Goal: Task Accomplishment & Management: Use online tool/utility

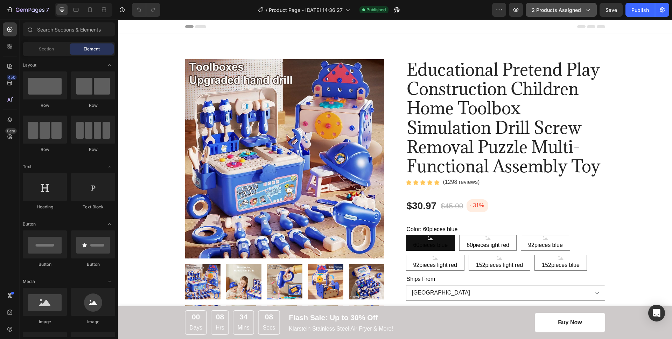
click at [566, 12] on span "2 products assigned" at bounding box center [555, 9] width 49 height 7
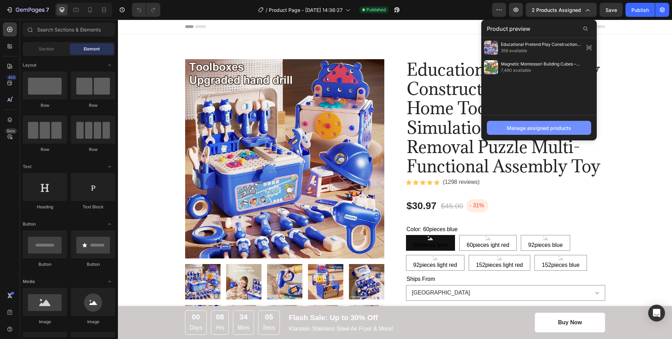
click at [548, 122] on button "Manage assigned products" at bounding box center [539, 128] width 104 height 14
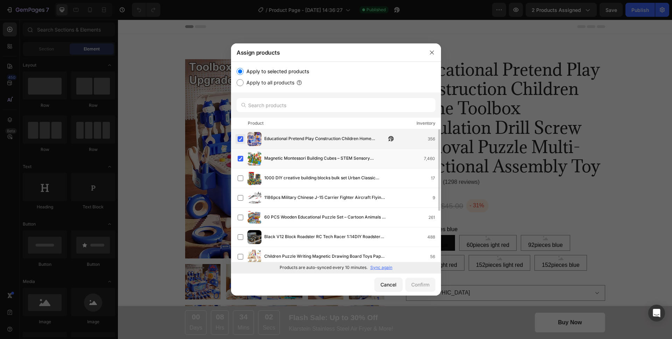
click at [242, 139] on label at bounding box center [241, 139] width 6 height 6
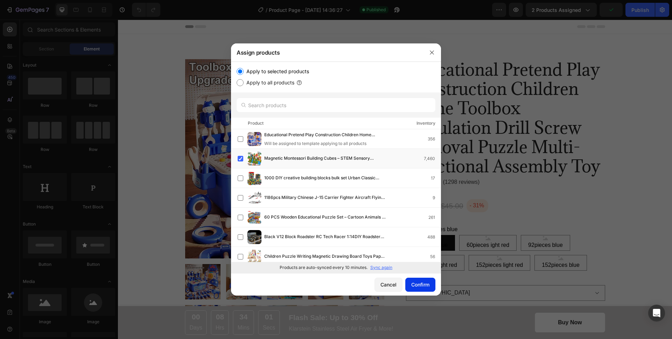
click at [415, 281] on div "Confirm" at bounding box center [420, 284] width 18 height 7
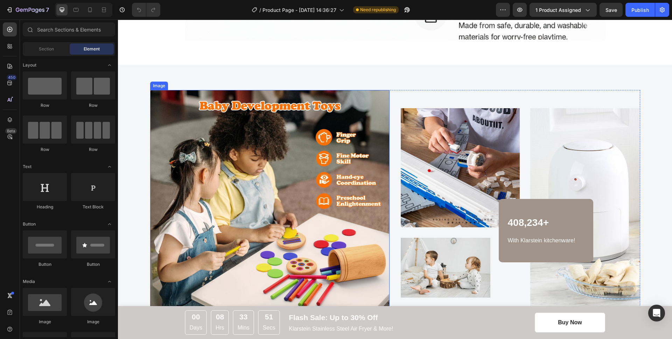
scroll to position [1204, 0]
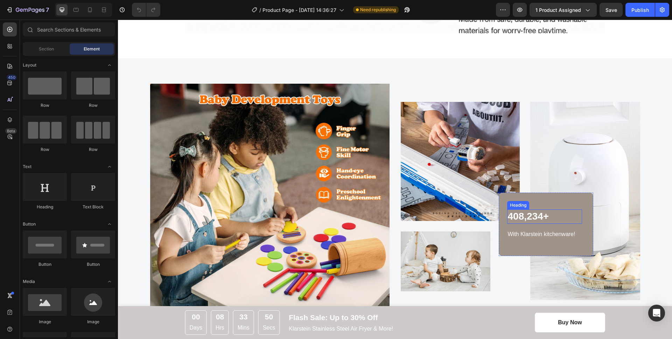
click at [560, 222] on p "408,234+" at bounding box center [544, 216] width 73 height 13
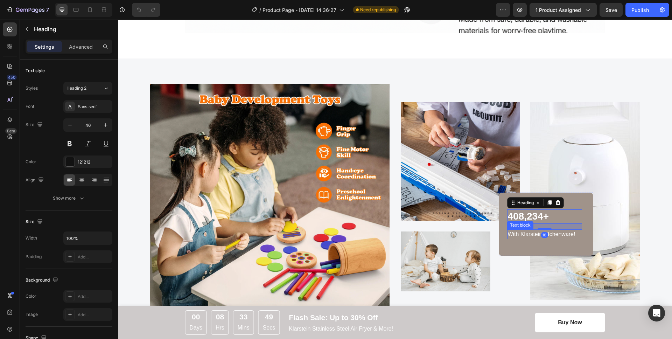
click at [557, 233] on p "With Klarstein kitchenware!" at bounding box center [544, 234] width 73 height 8
click at [578, 234] on p "With Klarstein kitchenware!" at bounding box center [544, 234] width 73 height 8
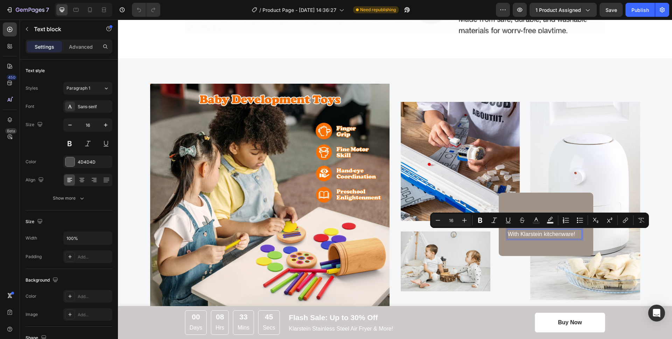
drag, startPoint x: 569, startPoint y: 233, endPoint x: 505, endPoint y: 232, distance: 64.7
click at [508, 232] on p "With Klarstein kitchenware!" at bounding box center [544, 234] width 73 height 8
copy p "With Klarstein kitchenware!"
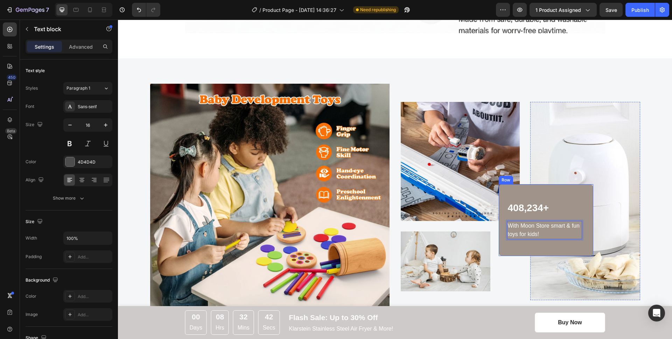
click at [560, 194] on div "408,234+ Heading With Moon Store smart & fun toys for kids! Text block 0 Row" at bounding box center [545, 219] width 94 height 71
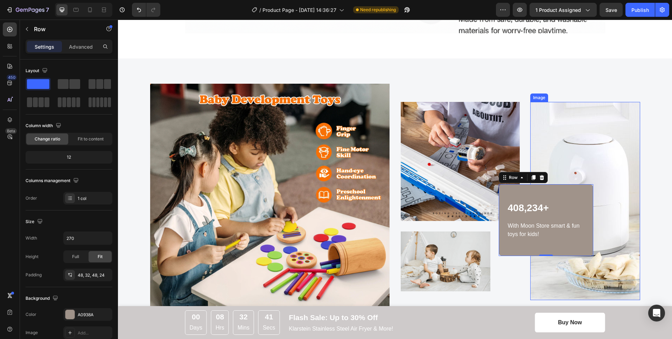
click at [581, 163] on img at bounding box center [585, 201] width 110 height 198
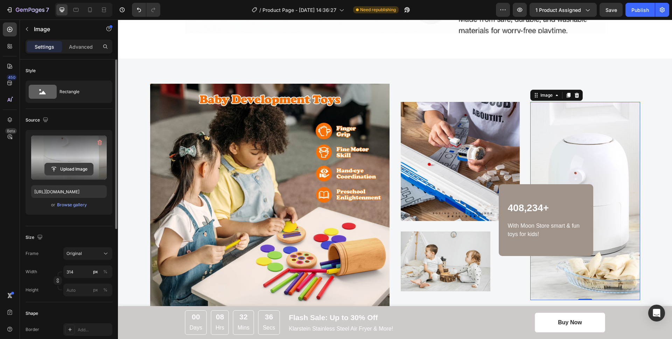
click at [65, 170] on input "file" at bounding box center [69, 169] width 48 height 12
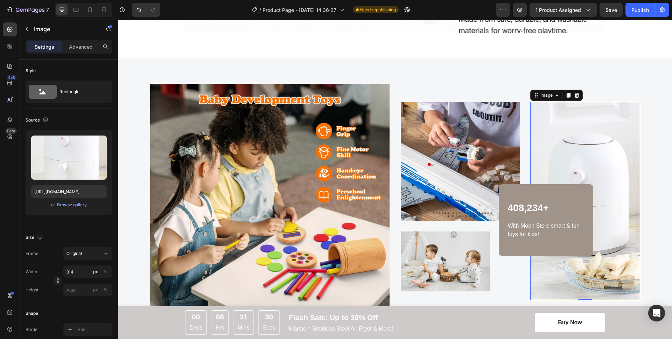
click at [584, 163] on img at bounding box center [585, 201] width 110 height 198
click at [79, 193] on input "[URL][DOMAIN_NAME]" at bounding box center [69, 191] width 76 height 13
paste input "[DOMAIN_NAME][URL]"
type input "[URL][DOMAIN_NAME]"
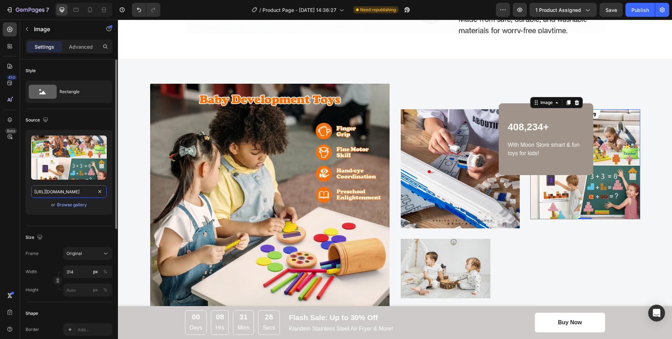
scroll to position [0, 177]
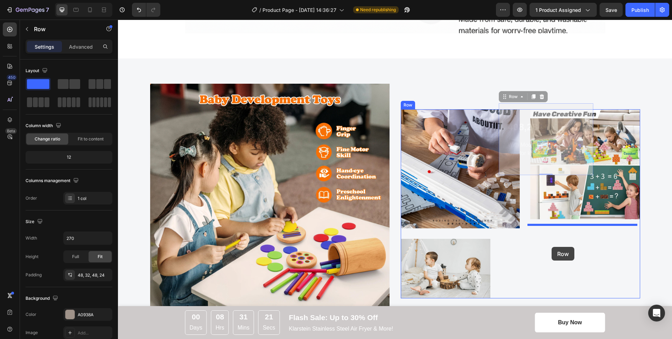
drag, startPoint x: 558, startPoint y: 114, endPoint x: 551, endPoint y: 247, distance: 133.1
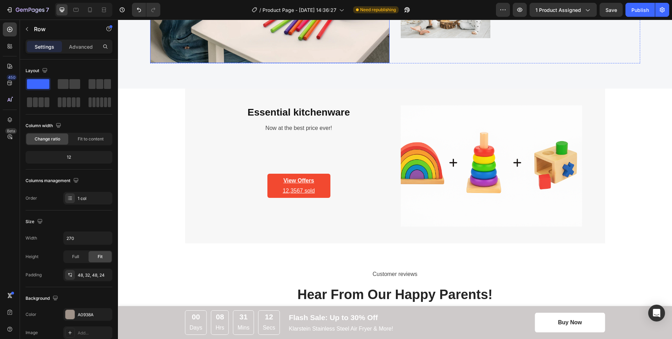
scroll to position [1470, 0]
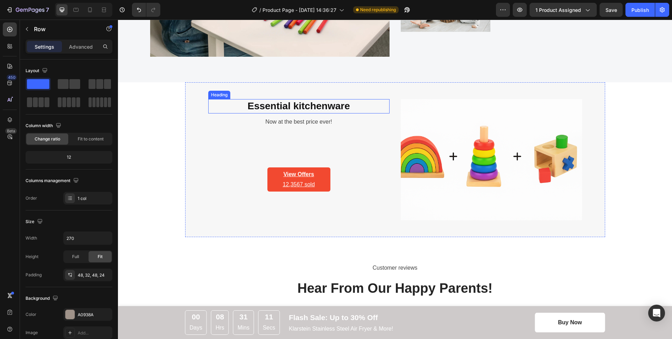
click at [315, 105] on p "Essential kitchenware" at bounding box center [299, 106] width 180 height 13
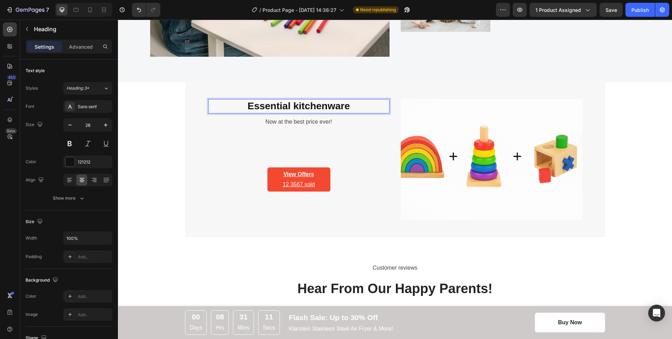
click at [352, 106] on p "Essential kitchenware" at bounding box center [299, 106] width 180 height 13
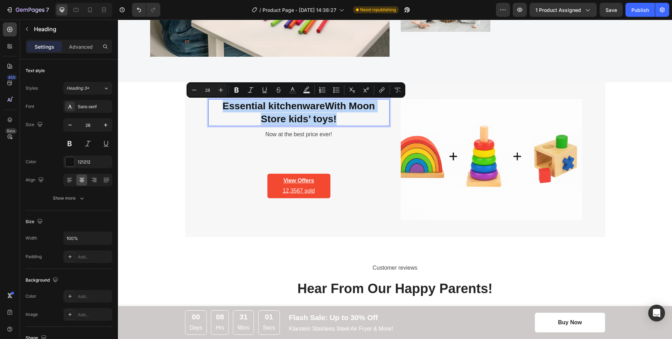
drag, startPoint x: 339, startPoint y: 116, endPoint x: 218, endPoint y: 102, distance: 122.6
click at [218, 102] on p "Essential kitchenwareWith Moon Store kids’ toys!" at bounding box center [299, 113] width 180 height 26
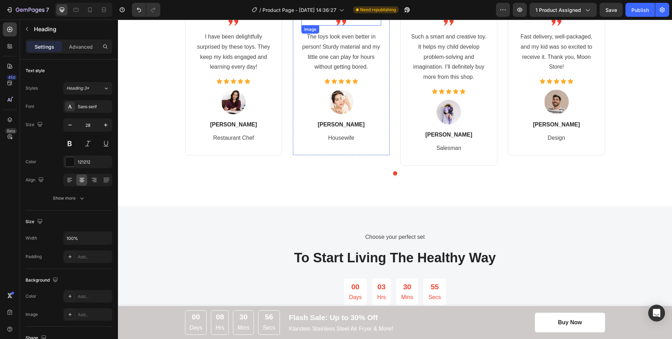
scroll to position [1879, 0]
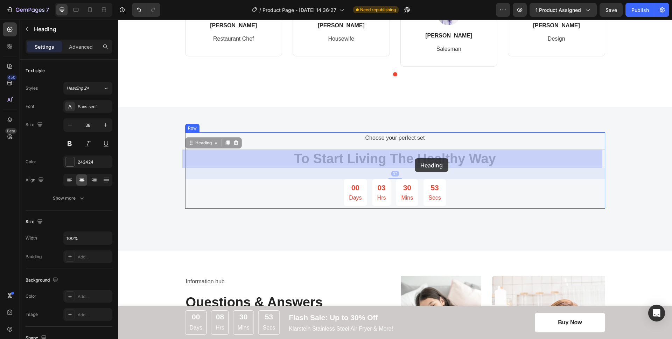
drag, startPoint x: 290, startPoint y: 156, endPoint x: 415, endPoint y: 158, distance: 124.2
drag, startPoint x: 491, startPoint y: 157, endPoint x: 336, endPoint y: 156, distance: 155.0
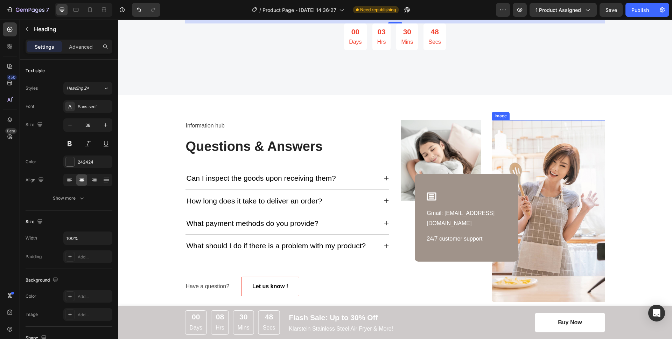
scroll to position [2042, 0]
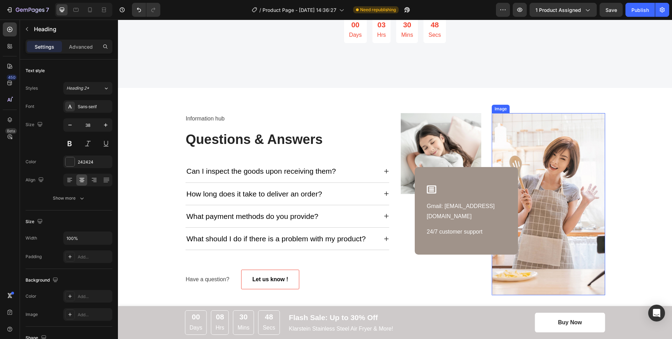
click at [560, 154] on img at bounding box center [547, 204] width 113 height 182
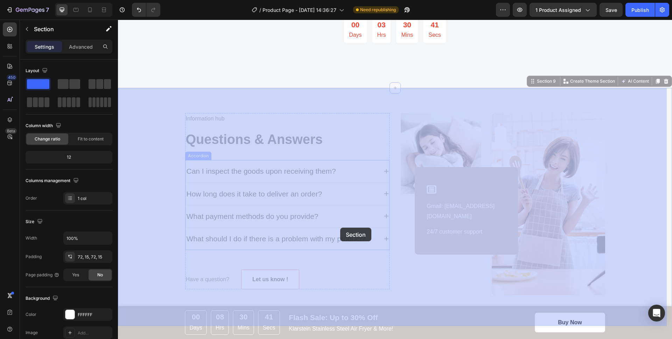
drag, startPoint x: 175, startPoint y: 166, endPoint x: 340, endPoint y: 227, distance: 176.1
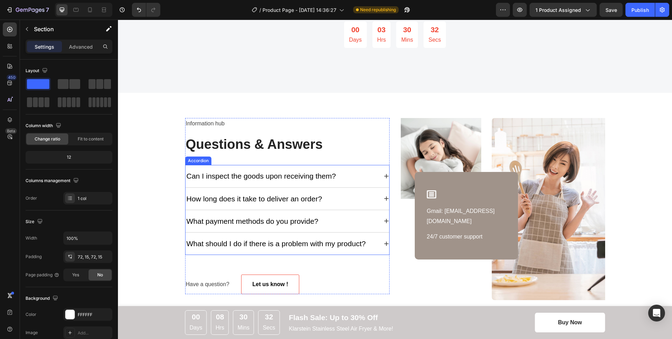
scroll to position [2089, 0]
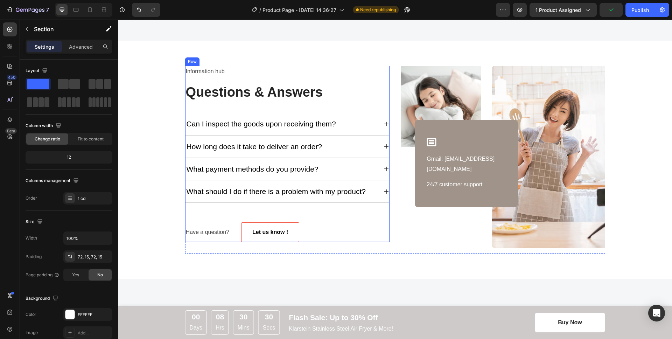
click at [350, 214] on div "Information hub Text block Questions & Answers Heading Can I inspect the goods …" at bounding box center [287, 154] width 204 height 176
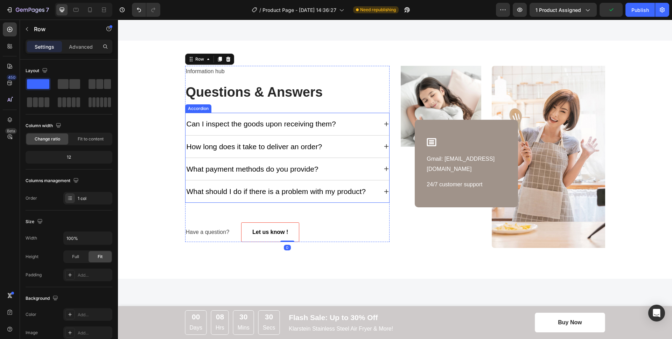
click at [331, 182] on div "What should I do if there is a problem with my product?" at bounding box center [287, 191] width 204 height 22
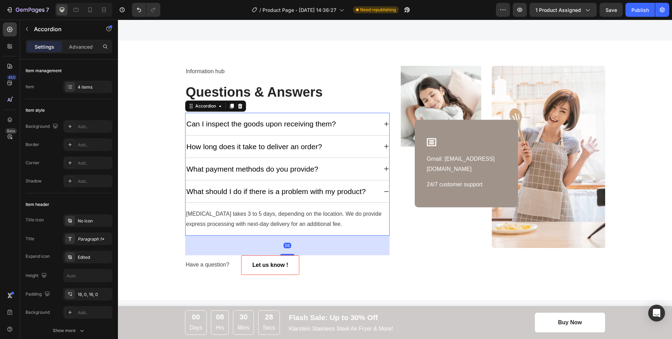
click at [317, 140] on div "How long does it take to deliver an order?" at bounding box center [287, 146] width 204 height 22
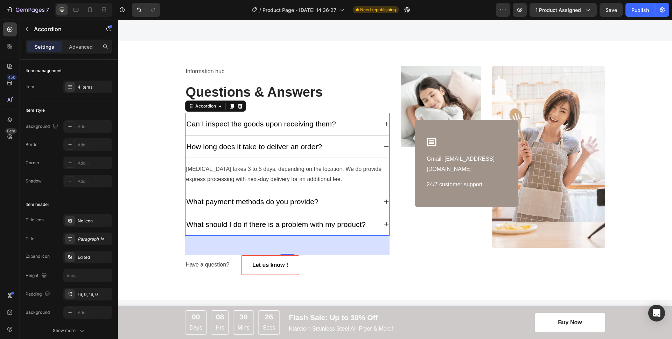
click at [348, 127] on div "Can I inspect the goods upon receiving them?" at bounding box center [281, 123] width 192 height 11
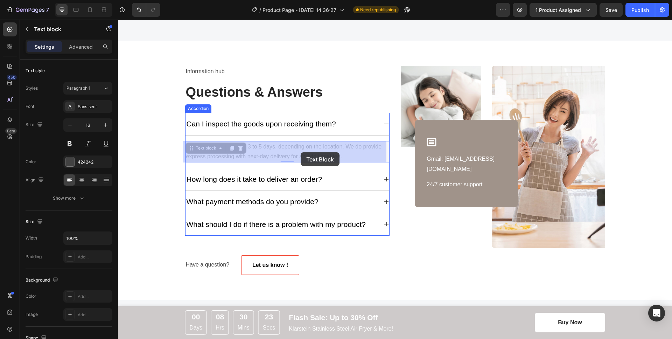
drag, startPoint x: 345, startPoint y: 158, endPoint x: 300, endPoint y: 152, distance: 44.8
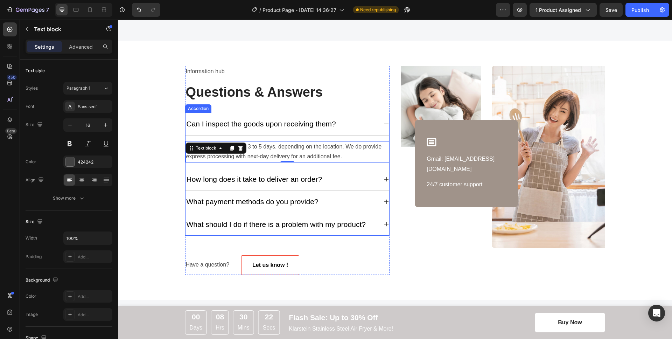
click at [335, 177] on div "How long does it take to deliver an order?" at bounding box center [281, 178] width 192 height 11
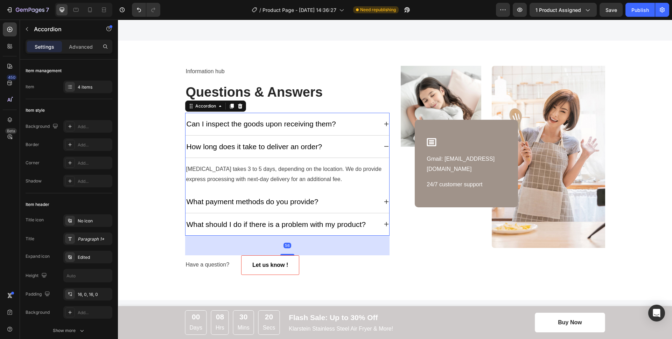
click at [340, 149] on div "How long does it take to deliver an order?" at bounding box center [281, 146] width 192 height 11
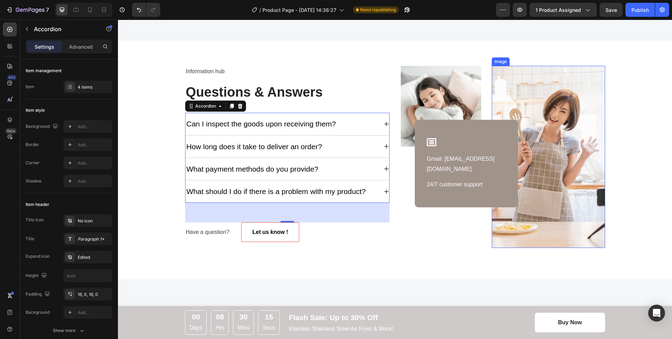
click at [538, 104] on img at bounding box center [547, 157] width 113 height 182
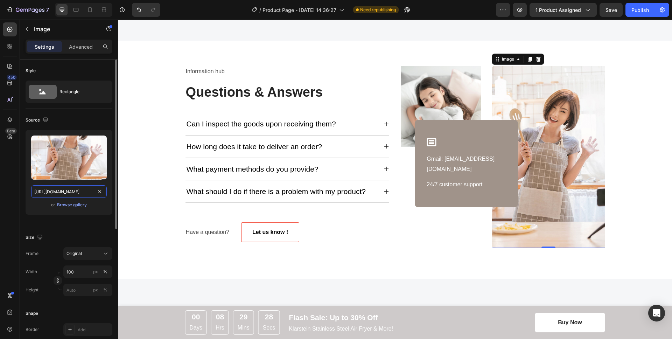
click at [74, 189] on input "[URL][DOMAIN_NAME]" at bounding box center [69, 191] width 76 height 13
paste input "[DOMAIN_NAME][URL]"
type input "[URL][DOMAIN_NAME]"
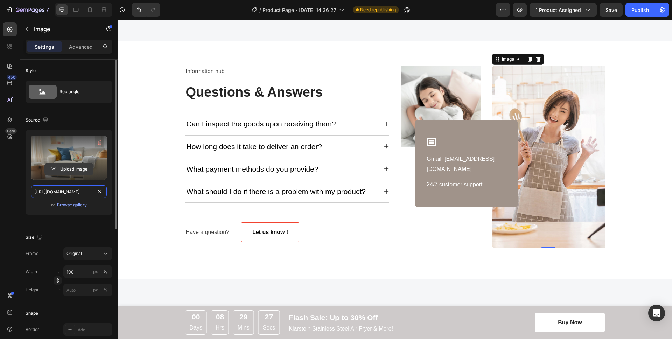
scroll to position [0, 160]
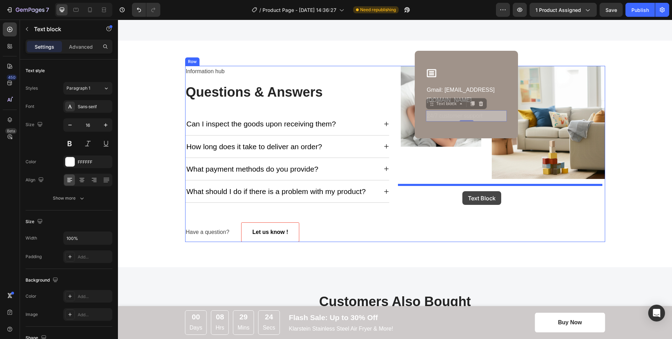
drag, startPoint x: 475, startPoint y: 116, endPoint x: 462, endPoint y: 191, distance: 76.3
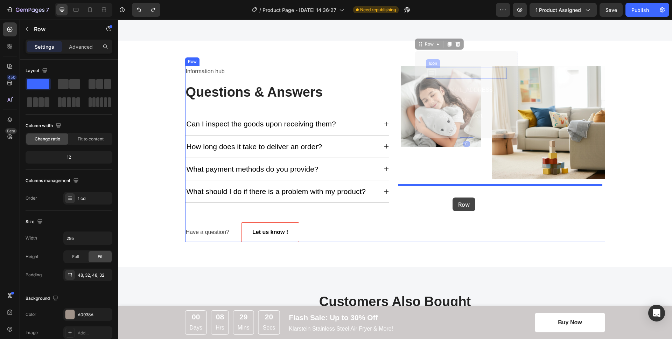
drag, startPoint x: 478, startPoint y: 59, endPoint x: 453, endPoint y: 193, distance: 135.6
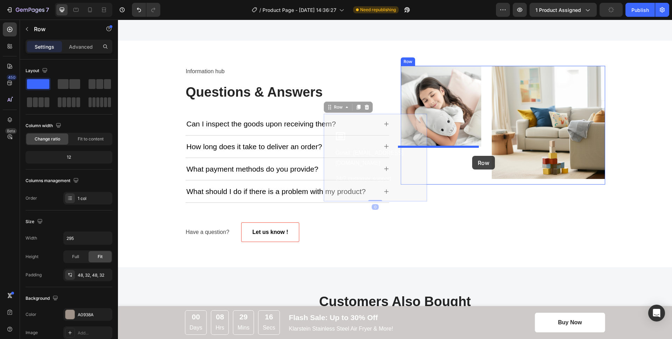
drag, startPoint x: 395, startPoint y: 128, endPoint x: 472, endPoint y: 156, distance: 81.4
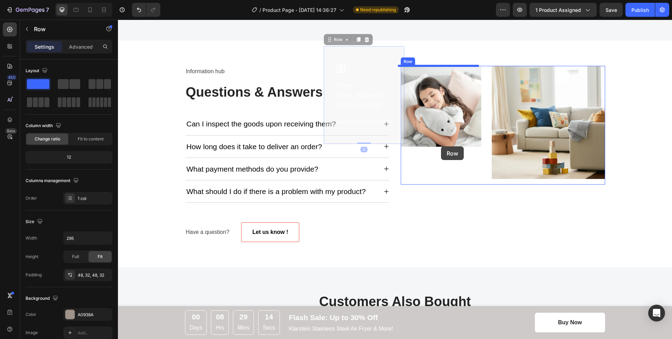
drag, startPoint x: 364, startPoint y: 51, endPoint x: 441, endPoint y: 145, distance: 121.3
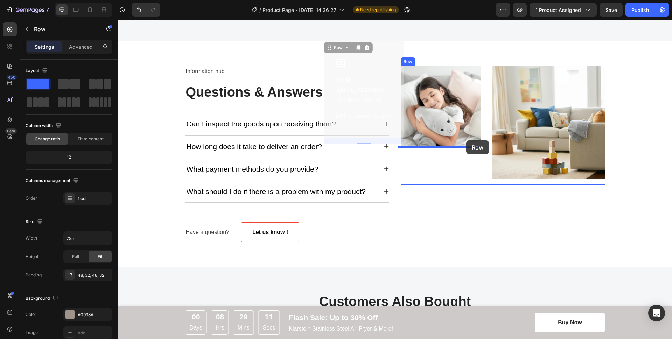
drag, startPoint x: 382, startPoint y: 52, endPoint x: 466, endPoint y: 140, distance: 121.5
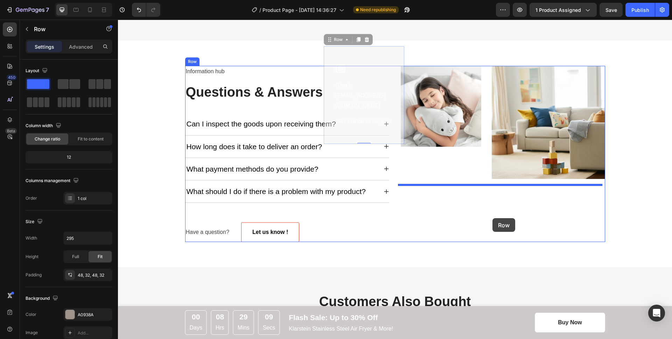
drag, startPoint x: 363, startPoint y: 53, endPoint x: 492, endPoint y: 217, distance: 208.8
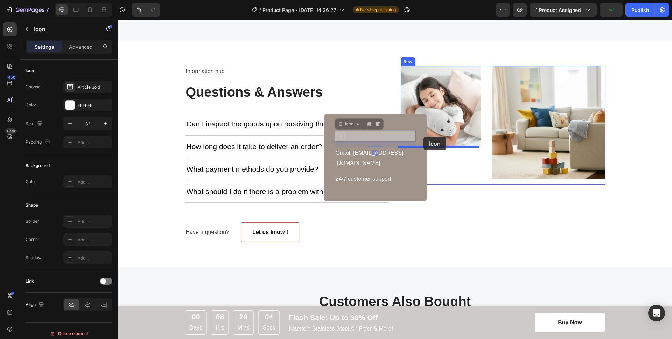
drag, startPoint x: 392, startPoint y: 136, endPoint x: 423, endPoint y: 136, distance: 30.8
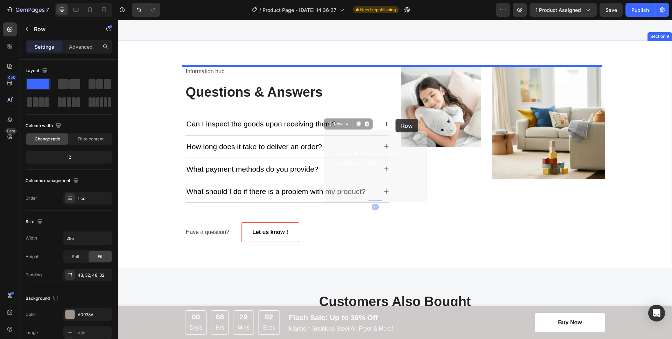
drag, startPoint x: 382, startPoint y: 132, endPoint x: 404, endPoint y: 128, distance: 21.9
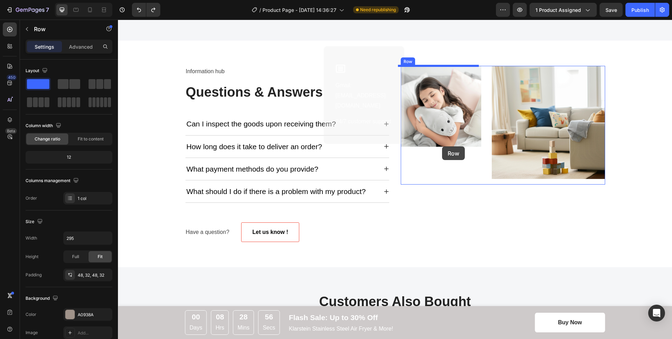
drag, startPoint x: 366, startPoint y: 54, endPoint x: 442, endPoint y: 146, distance: 119.3
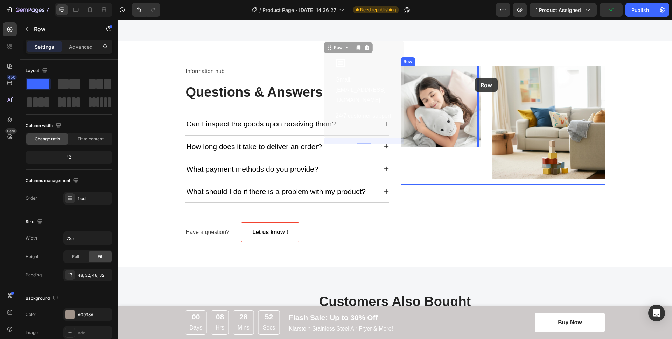
drag, startPoint x: 374, startPoint y: 47, endPoint x: 475, endPoint y: 78, distance: 105.8
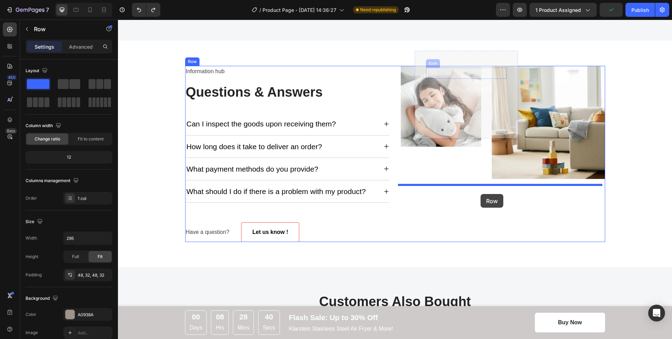
drag, startPoint x: 470, startPoint y: 56, endPoint x: 481, endPoint y: 193, distance: 136.9
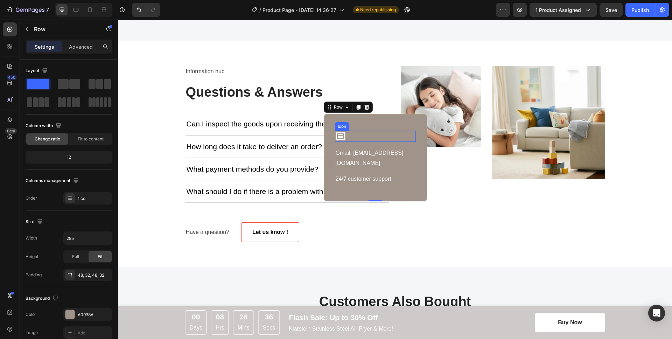
click at [359, 134] on div "Icon" at bounding box center [375, 135] width 81 height 11
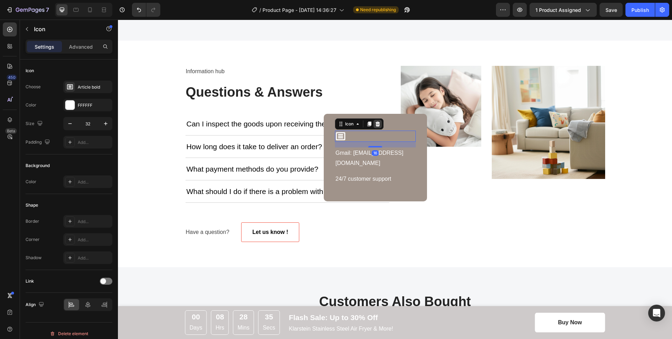
click at [377, 122] on icon at bounding box center [378, 124] width 6 height 6
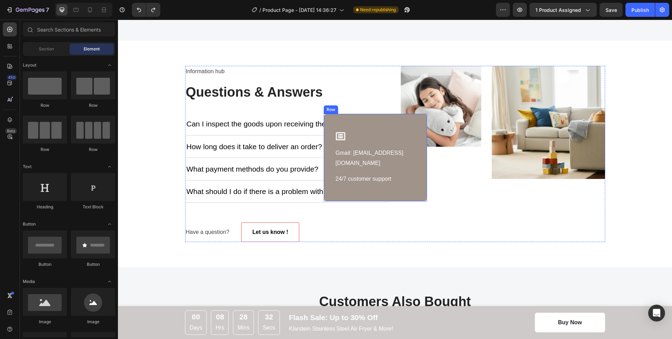
click at [341, 120] on div "Icon Gmail: [EMAIL_ADDRESS][DOMAIN_NAME] Text block Heading Heading 24/7 custom…" at bounding box center [375, 157] width 103 height 87
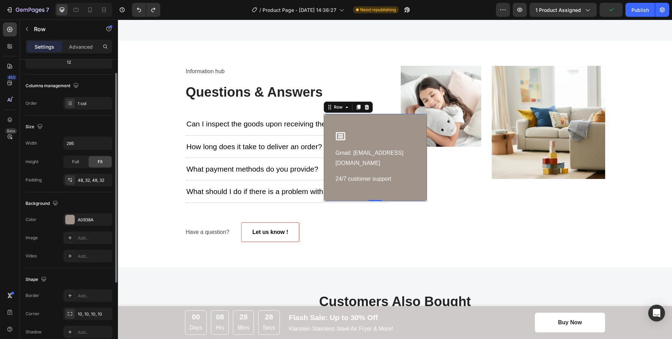
scroll to position [64, 0]
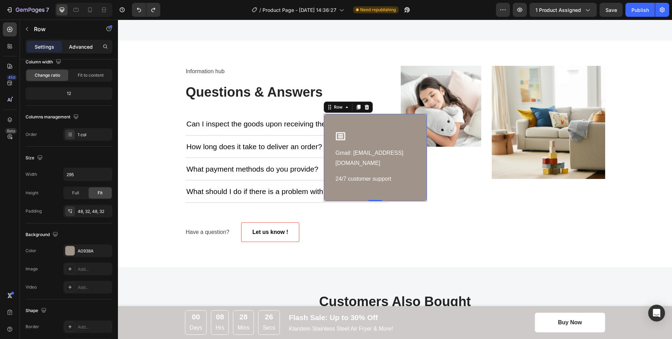
click at [78, 48] on p "Advanced" at bounding box center [81, 46] width 24 height 7
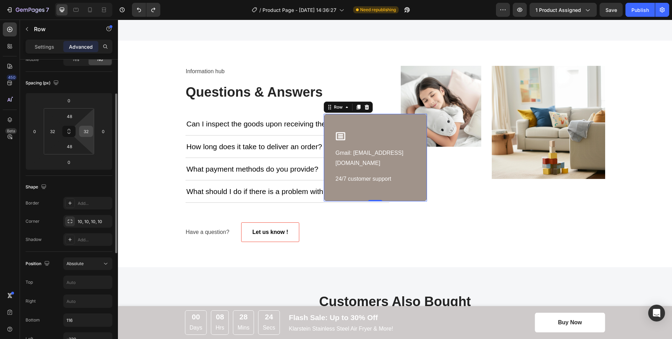
click at [86, 134] on input "32" at bounding box center [86, 131] width 10 height 10
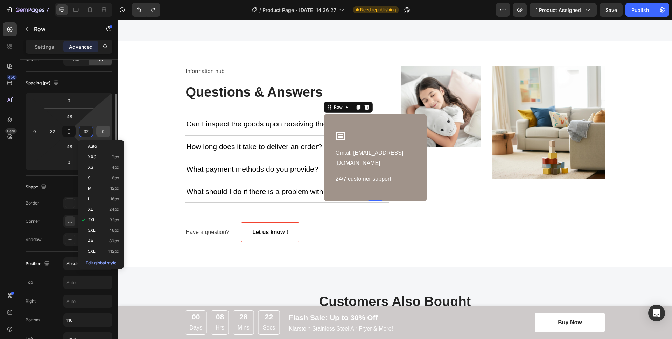
click at [98, 129] on input "0" at bounding box center [103, 131] width 10 height 10
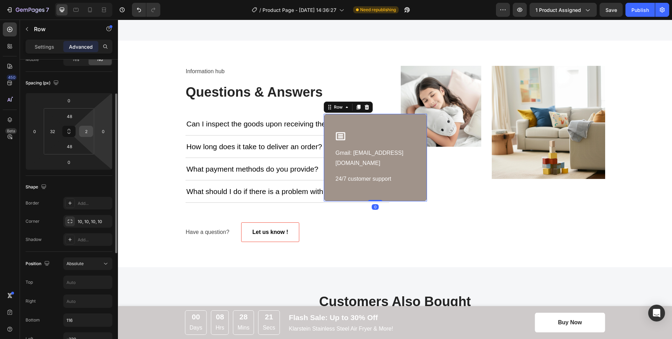
click at [80, 126] on div "2" at bounding box center [86, 131] width 14 height 11
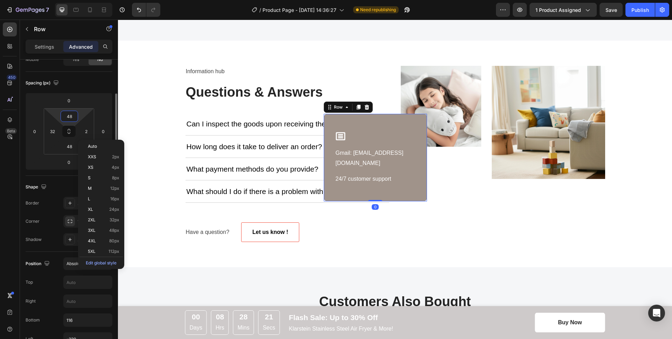
click at [72, 119] on input "48" at bounding box center [69, 116] width 14 height 10
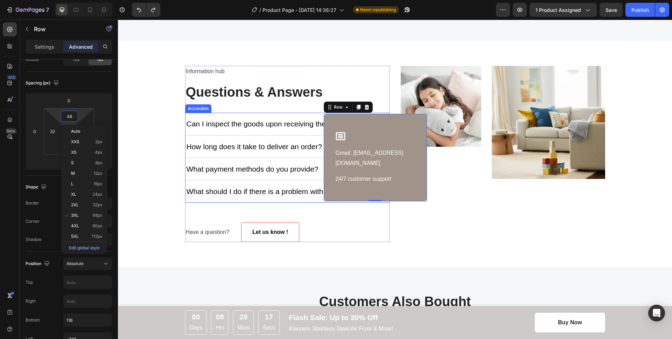
type input "32"
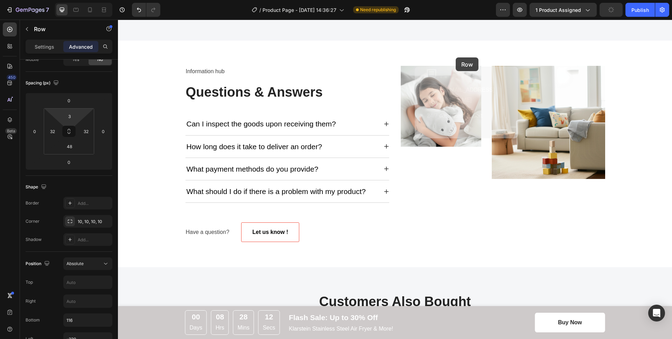
click at [455, 57] on div "Information hub Text block Questions & Answers Heading Can I inspect the goods …" at bounding box center [395, 154] width 554 height 226
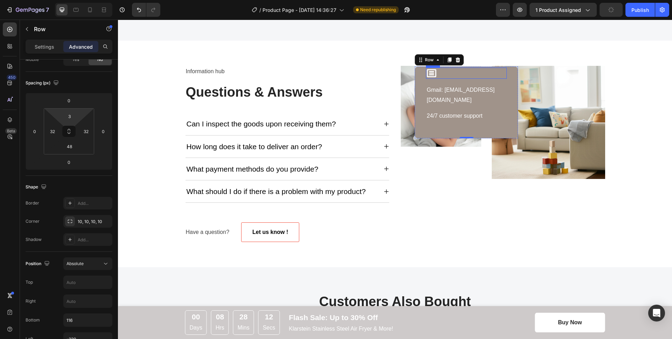
type input "48"
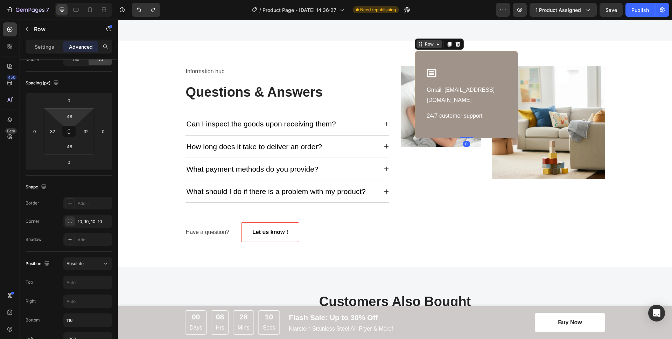
click at [435, 44] on icon at bounding box center [438, 44] width 6 height 6
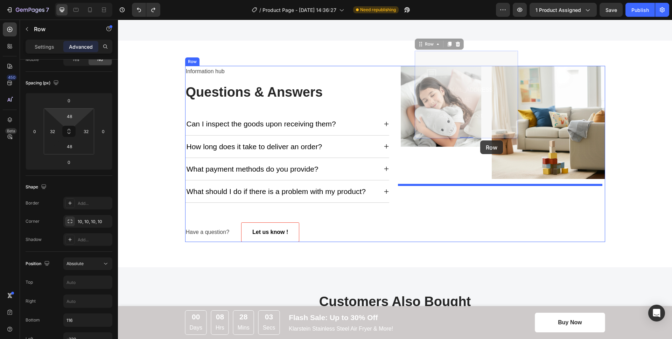
drag, startPoint x: 417, startPoint y: 46, endPoint x: 480, endPoint y: 140, distance: 113.5
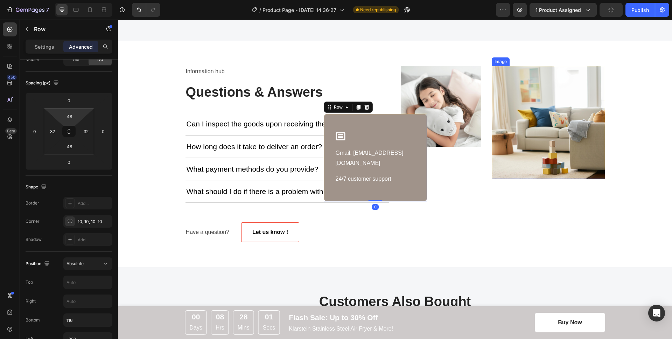
click at [531, 123] on img at bounding box center [547, 122] width 113 height 113
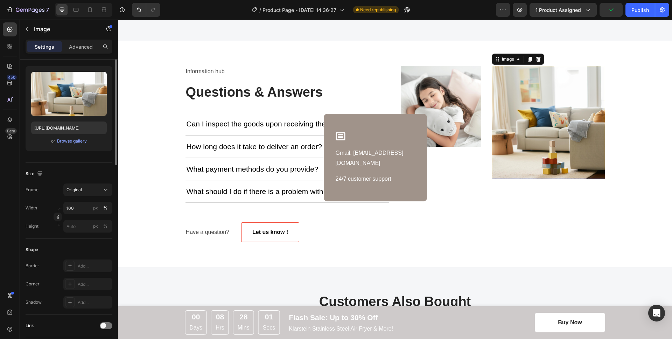
scroll to position [0, 0]
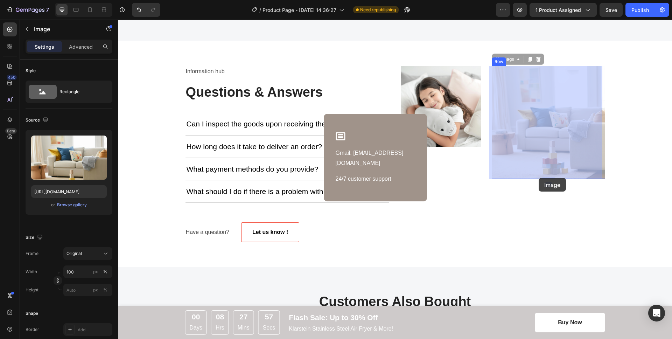
drag, startPoint x: 496, startPoint y: 60, endPoint x: 538, endPoint y: 178, distance: 125.4
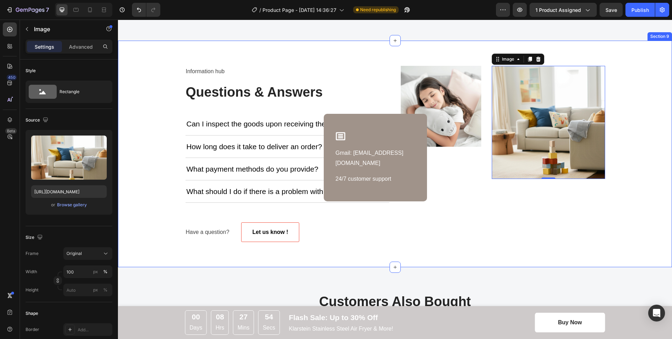
click at [409, 64] on div "Information hub Text block Questions & Answers Heading Can I inspect the goods …" at bounding box center [395, 154] width 554 height 226
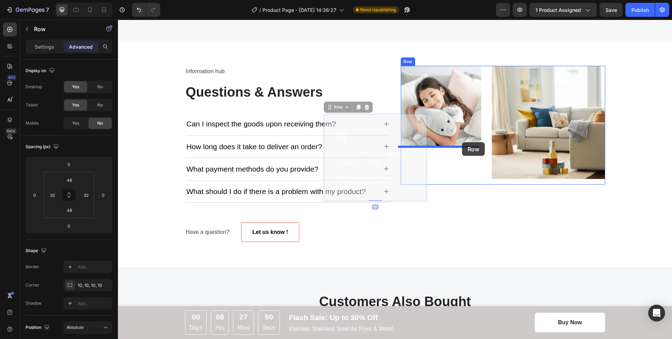
drag, startPoint x: 369, startPoint y: 127, endPoint x: 462, endPoint y: 142, distance: 94.0
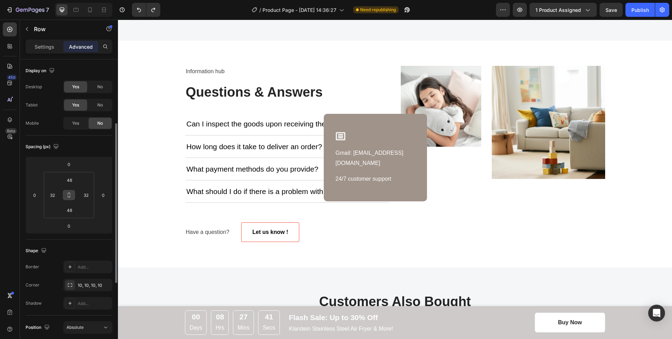
scroll to position [180, 0]
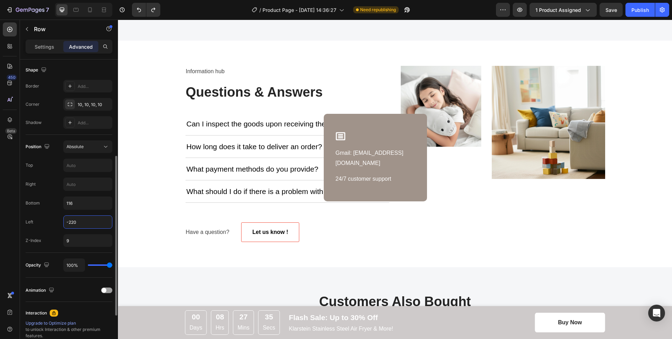
click at [69, 222] on input "-220" at bounding box center [88, 221] width 48 height 13
click at [68, 223] on input "-220" at bounding box center [88, 221] width 48 height 13
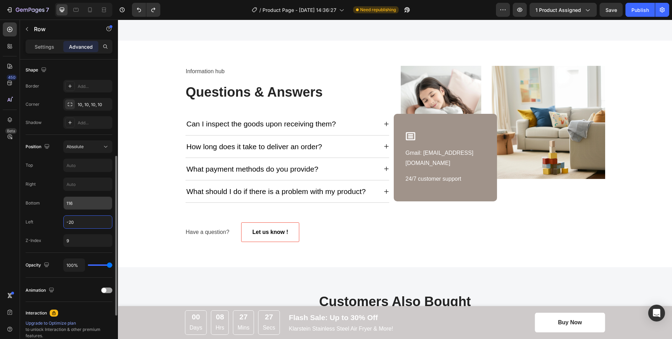
type input "-20"
click at [69, 204] on input "116" at bounding box center [88, 203] width 48 height 13
click at [75, 205] on input "116" at bounding box center [88, 203] width 48 height 13
click at [69, 204] on input "116" at bounding box center [88, 203] width 48 height 13
click at [71, 204] on input "116" at bounding box center [88, 203] width 48 height 13
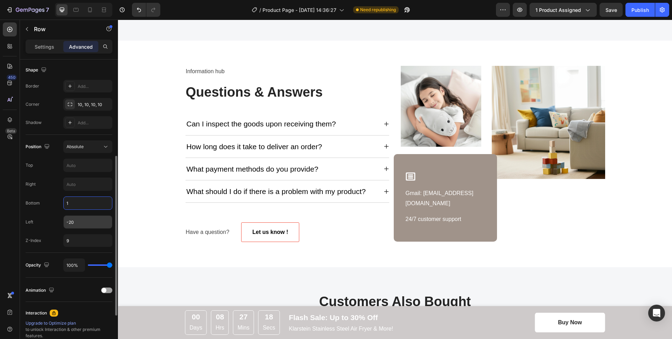
type input "1"
click at [69, 221] on input "-20" at bounding box center [88, 221] width 48 height 13
click at [70, 222] on input "-20" at bounding box center [88, 221] width 48 height 13
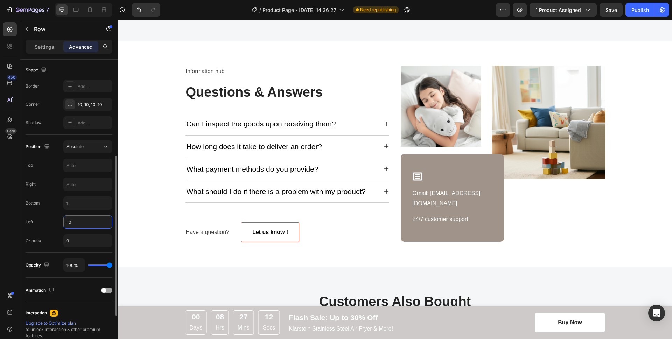
type input "0"
click at [269, 127] on div "Can I inspect the goods upon receiving them?" at bounding box center [260, 123] width 151 height 11
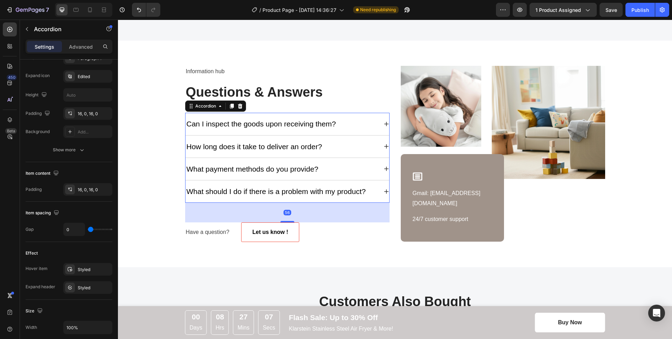
scroll to position [0, 0]
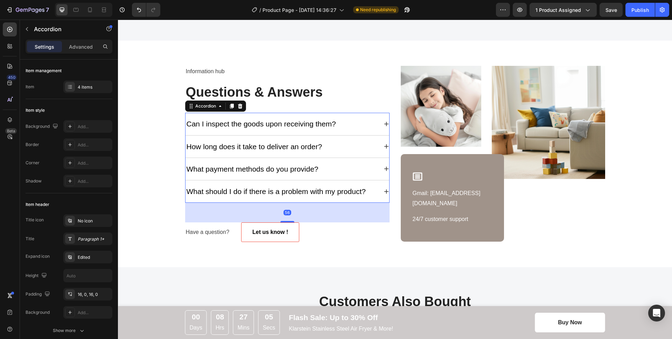
click at [370, 128] on div "Can I inspect the goods upon receiving them?" at bounding box center [281, 123] width 192 height 11
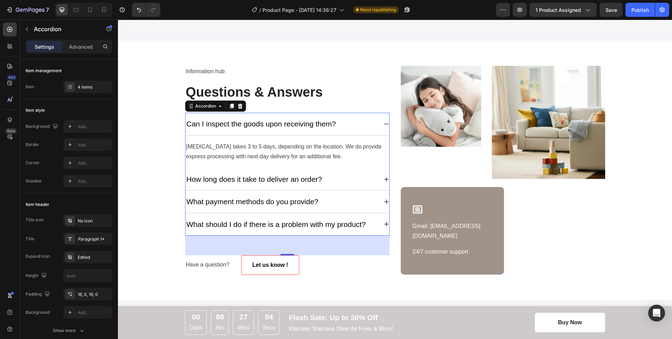
click at [345, 123] on div "Can I inspect the goods upon receiving them?" at bounding box center [281, 123] width 192 height 11
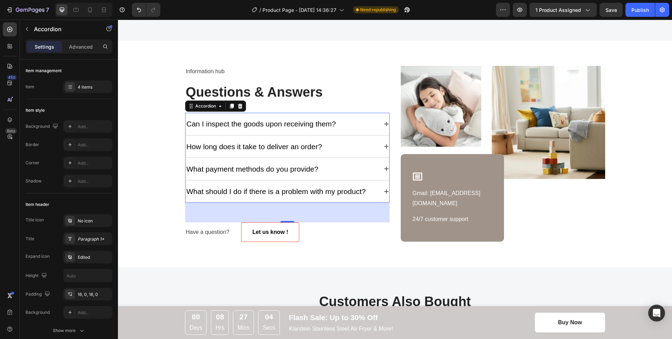
click at [335, 122] on div "Can I inspect the goods upon receiving them?" at bounding box center [281, 123] width 192 height 11
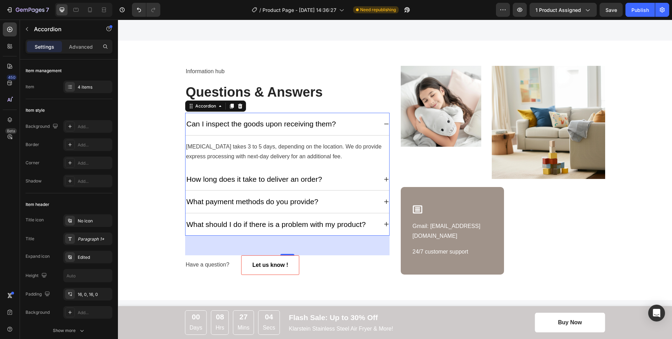
click at [334, 122] on div "Can I inspect the goods upon receiving them?" at bounding box center [281, 123] width 192 height 11
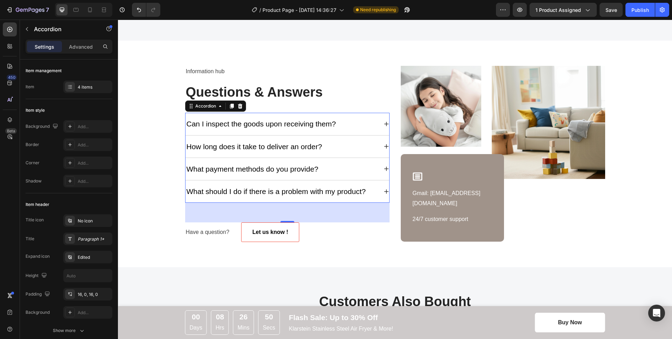
click at [349, 122] on div "Can I inspect the goods upon receiving them?" at bounding box center [281, 123] width 192 height 11
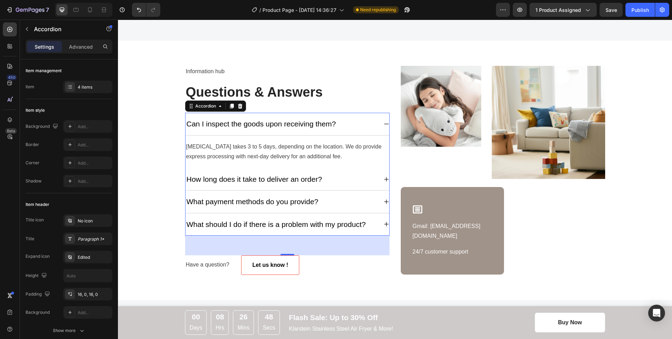
click at [331, 123] on div "Can I inspect the goods upon receiving them?" at bounding box center [260, 123] width 151 height 11
click at [331, 123] on p "Can I inspect the goods upon receiving them?" at bounding box center [260, 123] width 149 height 9
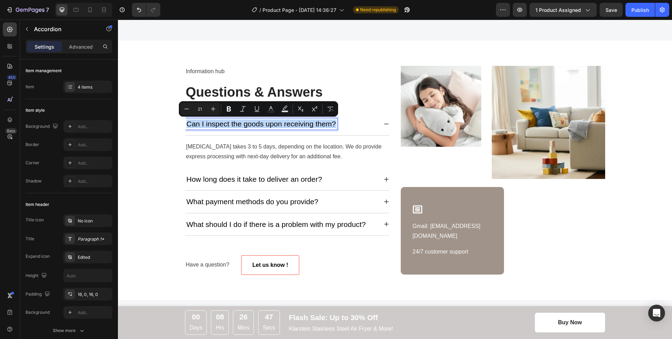
drag, startPoint x: 331, startPoint y: 123, endPoint x: 307, endPoint y: 122, distance: 24.1
click at [307, 122] on p "Can I inspect the goods upon receiving them?" at bounding box center [260, 123] width 149 height 9
copy p "Can I inspect the goods upon receiving them?"
click at [328, 172] on div "How long does it take to deliver an order?" at bounding box center [287, 179] width 204 height 22
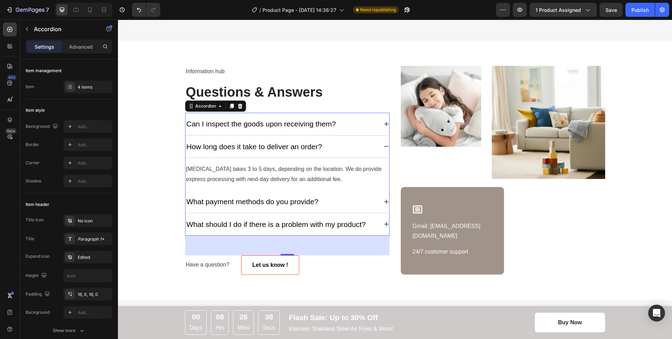
click at [284, 151] on div "How long does it take to deliver an order?" at bounding box center [254, 146] width 138 height 11
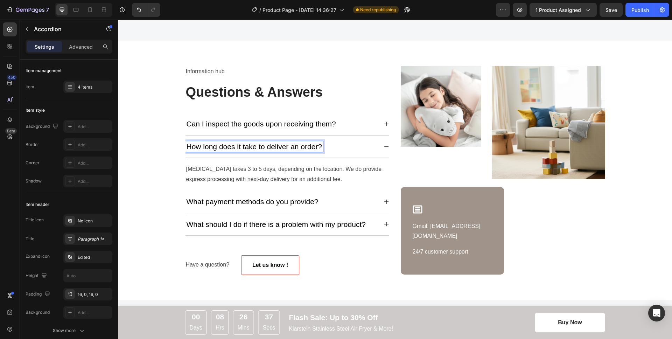
click at [284, 151] on div "How long does it take to deliver an order?" at bounding box center [254, 146] width 138 height 11
click at [299, 149] on p "How long does it take to deliver an order?" at bounding box center [254, 146] width 136 height 9
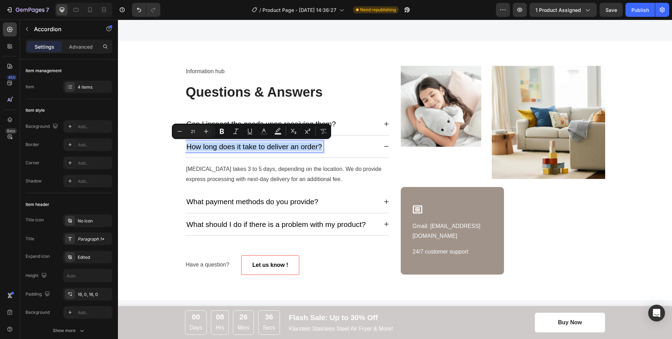
copy p "How long does it take to deliver an order?"
click at [383, 144] on icon at bounding box center [386, 146] width 6 height 6
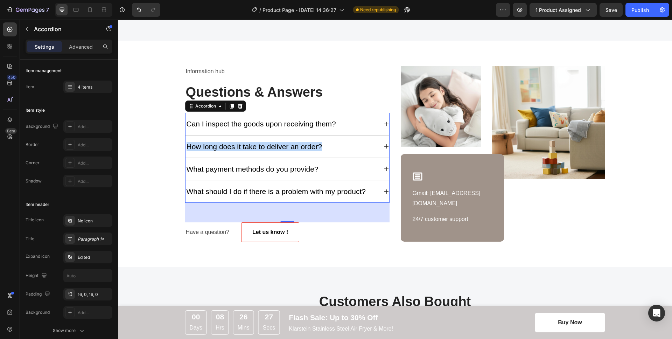
click at [339, 167] on div "What payment methods do you provide?" at bounding box center [281, 168] width 192 height 11
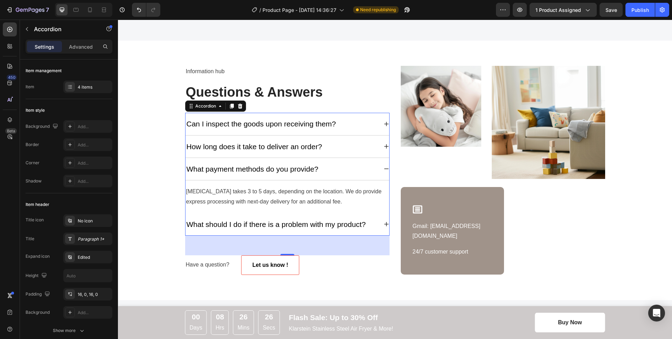
click at [300, 172] on p "What payment methods do you provide?" at bounding box center [252, 168] width 132 height 9
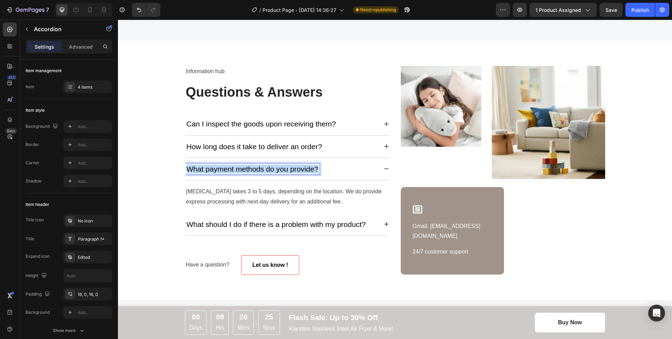
click at [300, 172] on p "What payment methods do you provide?" at bounding box center [252, 168] width 132 height 9
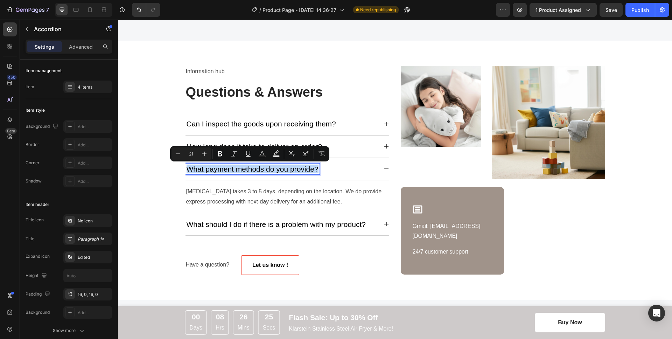
copy p "What payment methods do you provide?"
click at [331, 194] on p "[MEDICAL_DATA] takes 3 to 5 days, depending on the location. We do provide expr…" at bounding box center [287, 196] width 202 height 20
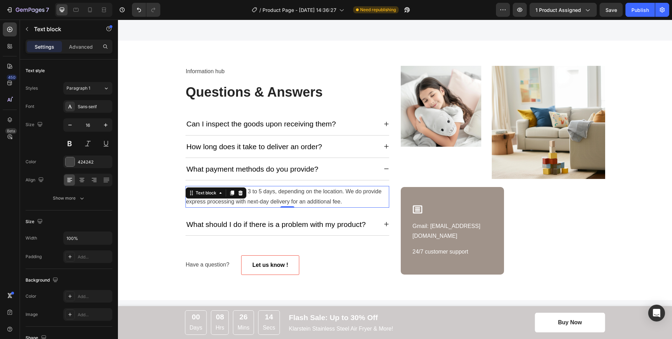
click at [331, 194] on p "[MEDICAL_DATA] takes 3 to 5 days, depending on the location. We do provide expr…" at bounding box center [287, 196] width 202 height 20
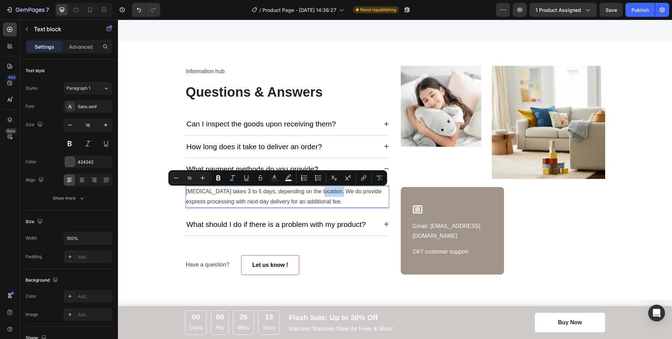
copy p "[MEDICAL_DATA] takes 3 to 5 days, depending on the location. We do provide expr…"
click at [380, 162] on div "What payment methods do you provide?" at bounding box center [287, 169] width 204 height 22
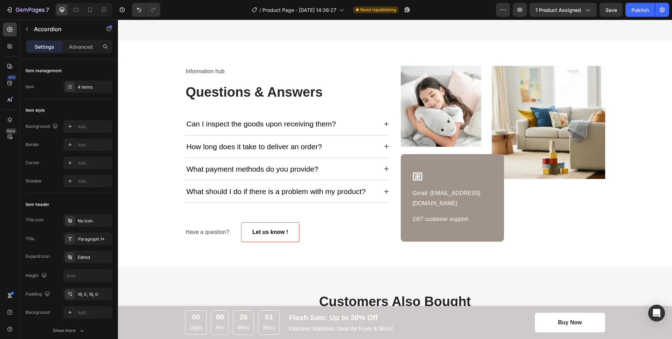
click at [383, 190] on icon at bounding box center [386, 192] width 6 height 6
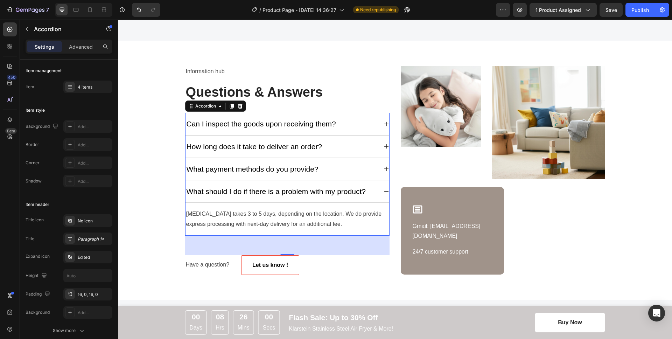
click at [299, 196] on div "What should I do if there is a problem with my product?" at bounding box center [275, 191] width 181 height 11
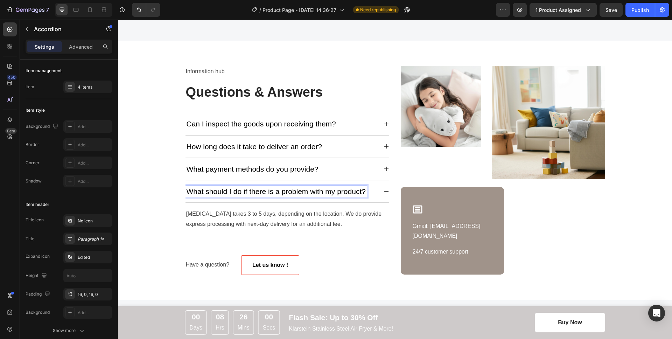
click at [299, 196] on div "What should I do if there is a problem with my product?" at bounding box center [275, 191] width 181 height 11
click at [303, 191] on p "What should I do if there is a problem with my product?" at bounding box center [275, 191] width 179 height 9
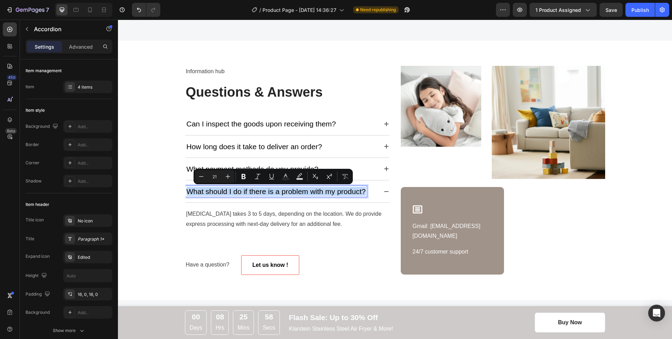
copy p "What should I do if there is a problem with my product?"
click at [388, 188] on div "Information hub Text block Questions & Answers Heading Can I inspect the goods …" at bounding box center [395, 170] width 420 height 209
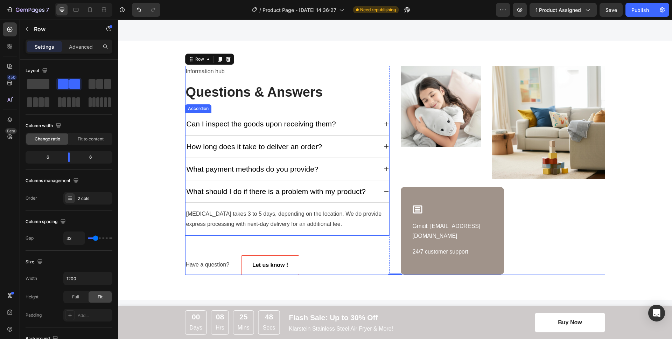
click at [383, 190] on icon at bounding box center [386, 192] width 6 height 6
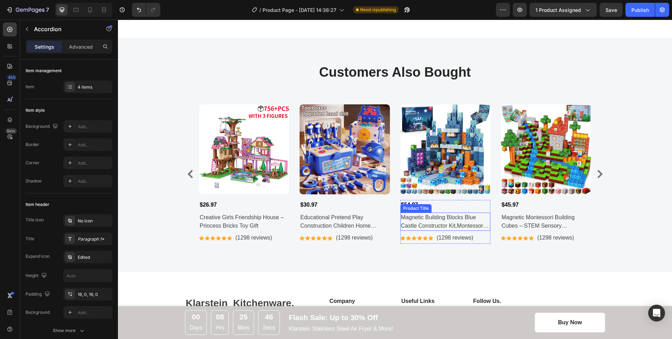
scroll to position [2414, 0]
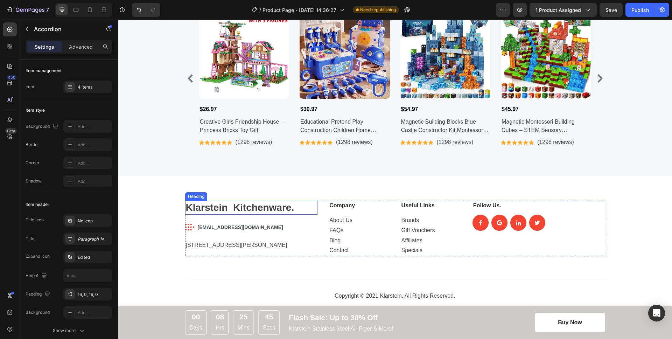
click at [271, 208] on p "Klarstein Kitchenware." at bounding box center [251, 207] width 131 height 13
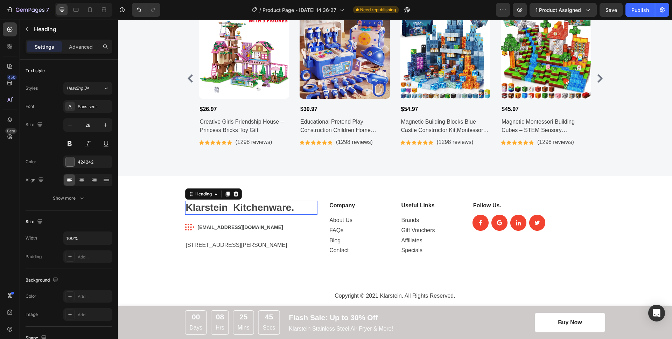
click at [271, 208] on p "Klarstein Kitchenware." at bounding box center [251, 207] width 131 height 13
click at [220, 205] on p "Klarstein Kitchenware." at bounding box center [251, 207] width 131 height 13
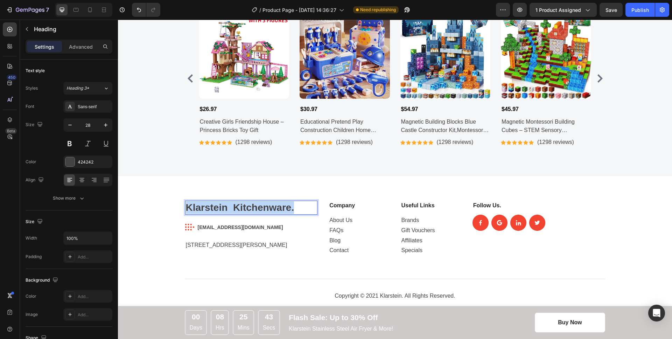
click at [220, 205] on p "Klarstein Kitchenware." at bounding box center [251, 207] width 131 height 13
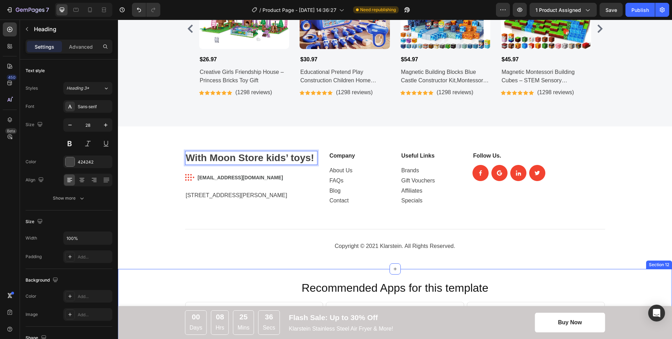
scroll to position [2598, 0]
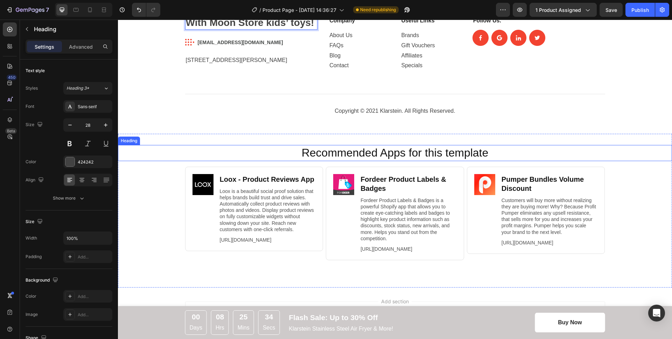
drag, startPoint x: 578, startPoint y: 156, endPoint x: 580, endPoint y: 151, distance: 5.5
click at [578, 156] on h2 "Recommended Apps for this template" at bounding box center [395, 153] width 540 height 16
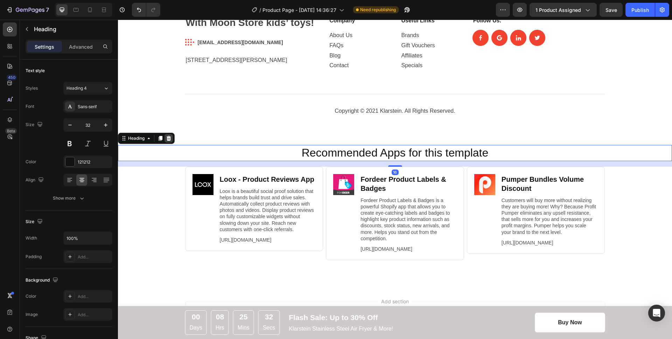
click at [167, 140] on icon at bounding box center [169, 138] width 6 height 6
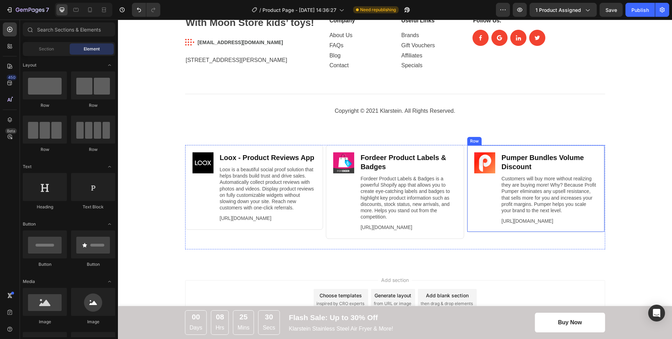
click at [600, 155] on div "Image Pumper Bundles Volume Discount Heading Customers will buy more without re…" at bounding box center [536, 188] width 138 height 87
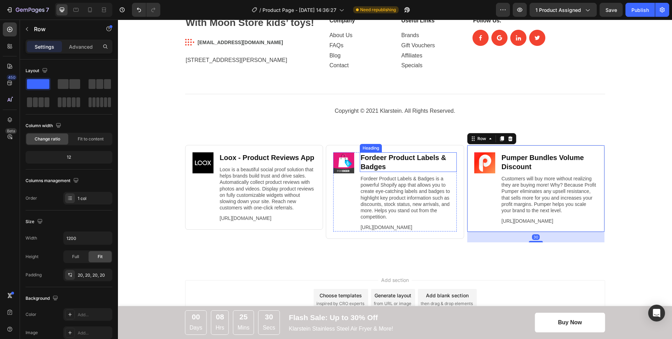
click at [419, 157] on h2 "Fordeer Product Labels & Badges" at bounding box center [408, 162] width 97 height 20
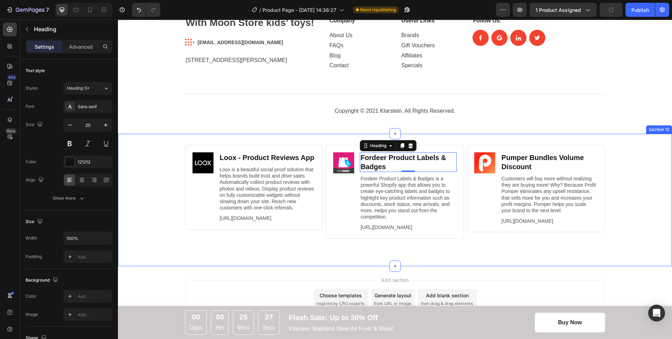
click at [643, 142] on div "Image Loox ‑ Product Reviews App Heading Loox is a beautiful social proof solut…" at bounding box center [395, 200] width 554 height 132
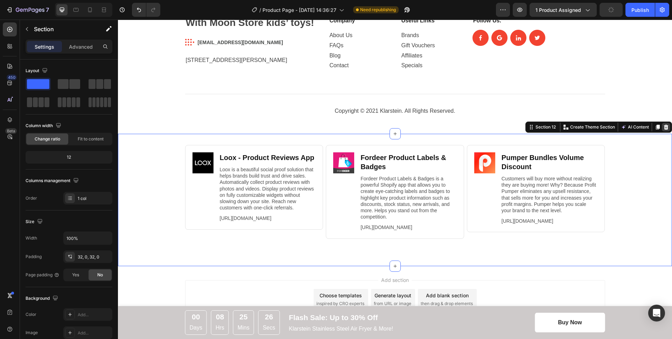
click at [663, 130] on icon at bounding box center [666, 127] width 6 height 6
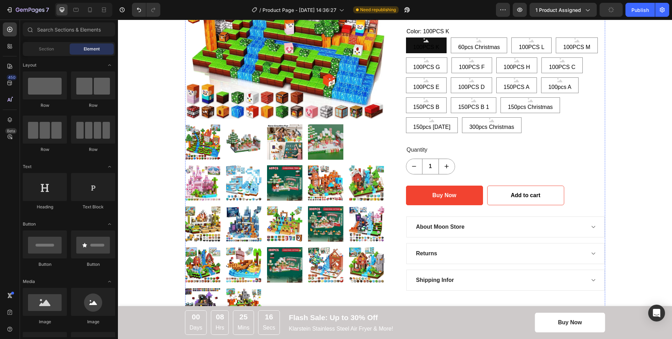
scroll to position [0, 0]
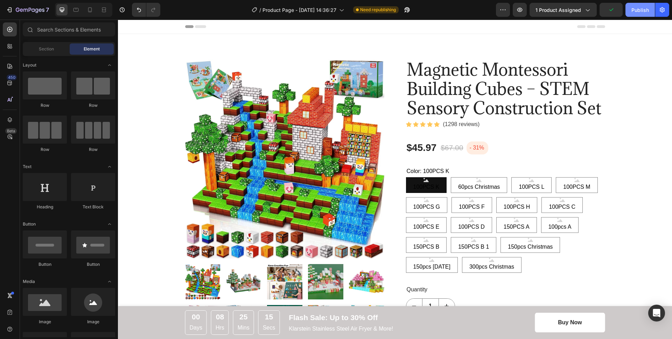
click at [636, 13] on button "Publish" at bounding box center [639, 10] width 29 height 14
click at [588, 9] on icon "button" at bounding box center [586, 9] width 7 height 7
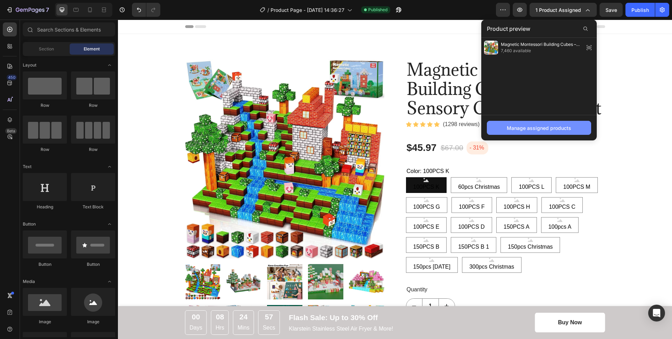
click at [529, 125] on div "Manage assigned products" at bounding box center [538, 127] width 64 height 7
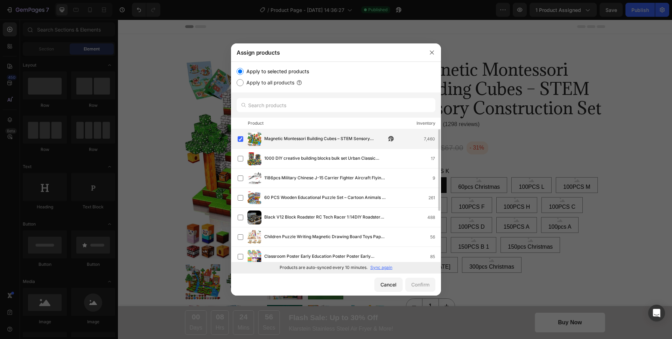
drag, startPoint x: 240, startPoint y: 139, endPoint x: 246, endPoint y: 143, distance: 7.7
click at [240, 139] on label at bounding box center [241, 139] width 6 height 6
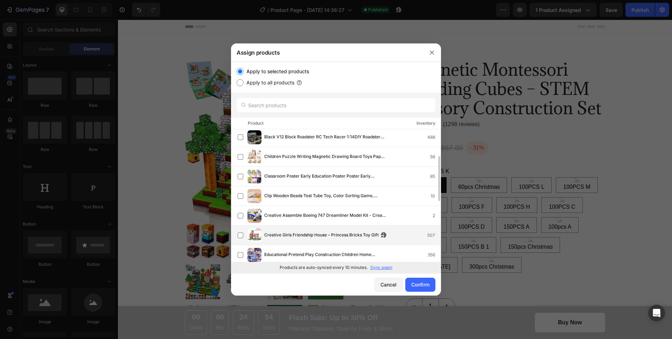
scroll to position [124, 0]
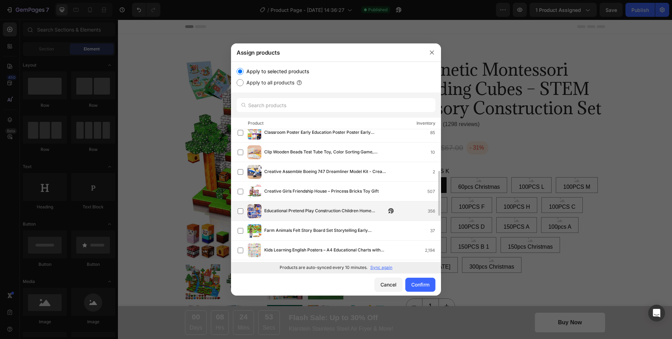
drag, startPoint x: 242, startPoint y: 211, endPoint x: 246, endPoint y: 214, distance: 4.8
click at [242, 211] on label at bounding box center [241, 211] width 6 height 6
click at [413, 279] on button "Confirm" at bounding box center [420, 284] width 30 height 14
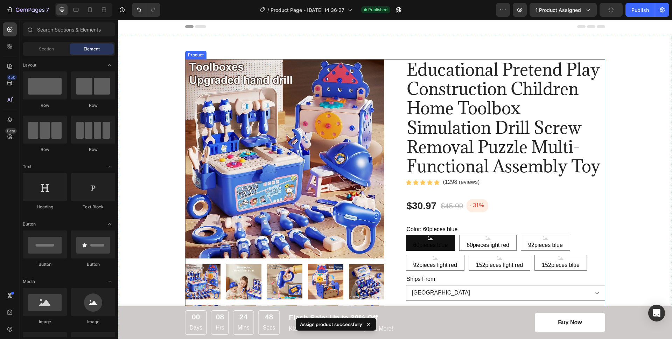
scroll to position [1, 0]
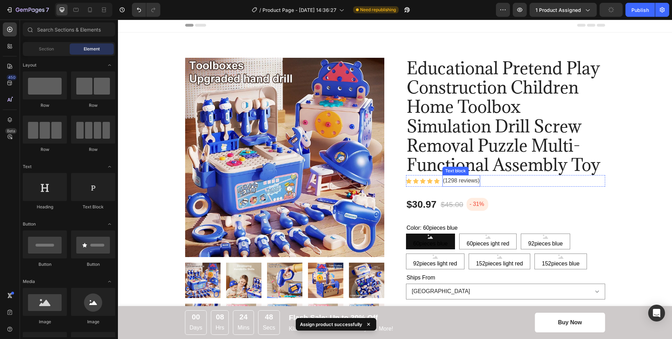
click at [456, 179] on p "(1298 reviews)" at bounding box center [461, 181] width 37 height 10
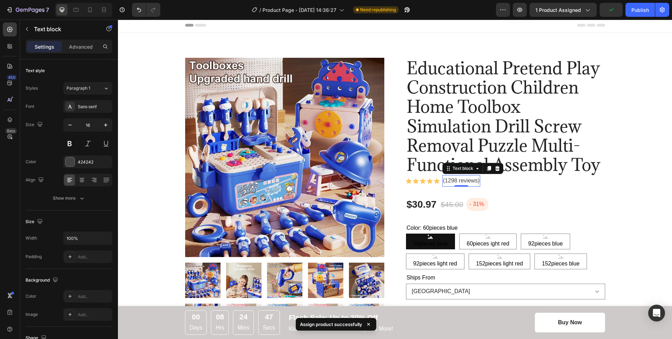
click at [451, 180] on p "(1298 reviews)" at bounding box center [461, 181] width 37 height 10
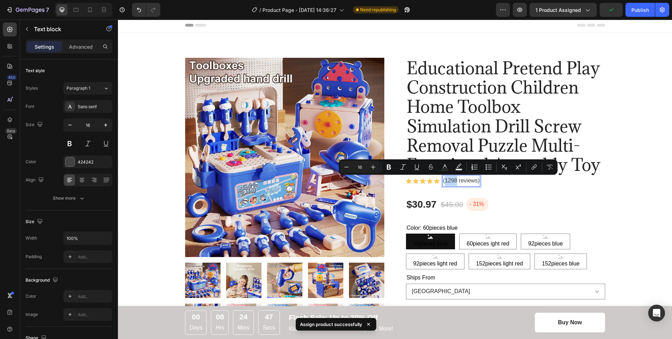
click at [452, 180] on p "(1298 reviews)" at bounding box center [461, 181] width 37 height 10
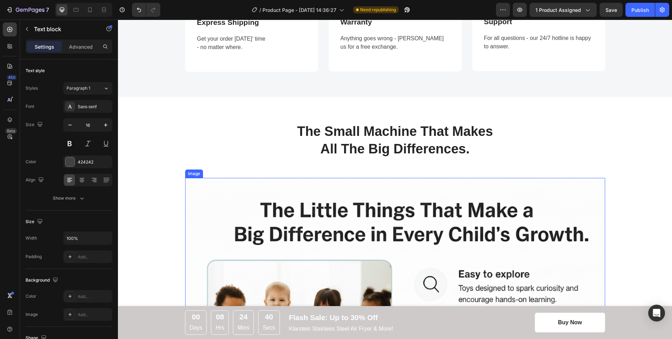
scroll to position [783, 0]
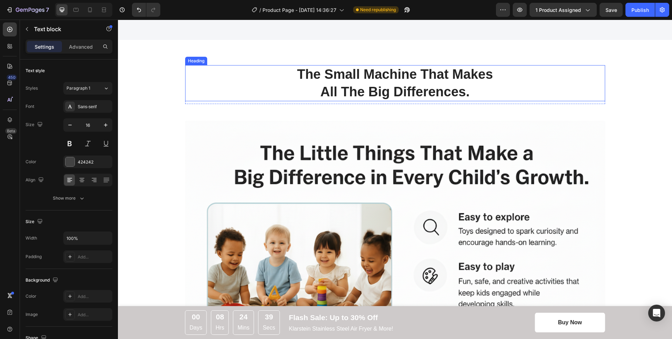
click at [421, 82] on p "The Small Machine That Makes" at bounding box center [395, 74] width 418 height 17
click at [474, 90] on p "All The Big Differences." at bounding box center [395, 91] width 418 height 17
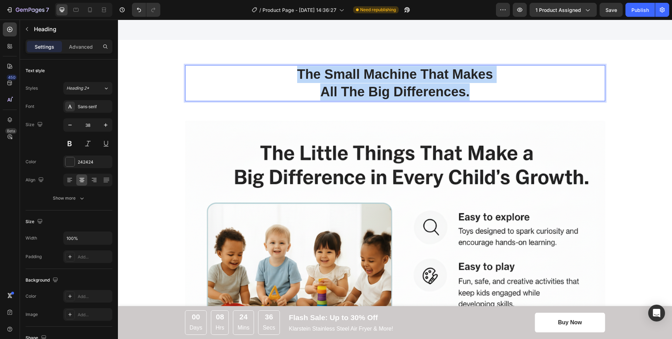
drag, startPoint x: 478, startPoint y: 92, endPoint x: 293, endPoint y: 69, distance: 185.8
click at [293, 69] on h2 "The Small Machine That Makes All The Big Differences." at bounding box center [395, 83] width 420 height 36
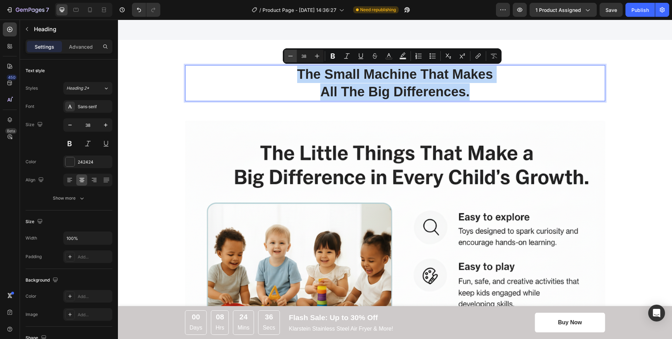
copy h2 "The Small Machine That Makes All The Big Differences."
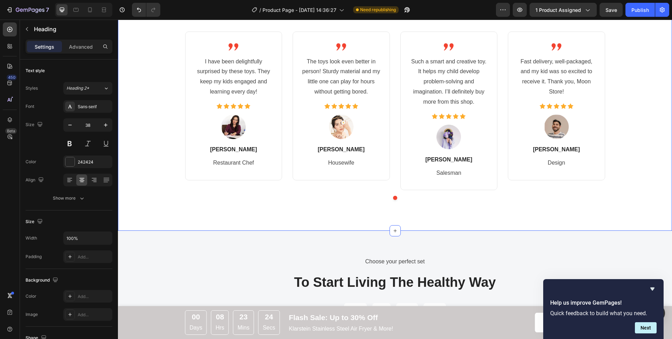
scroll to position [1765, 0]
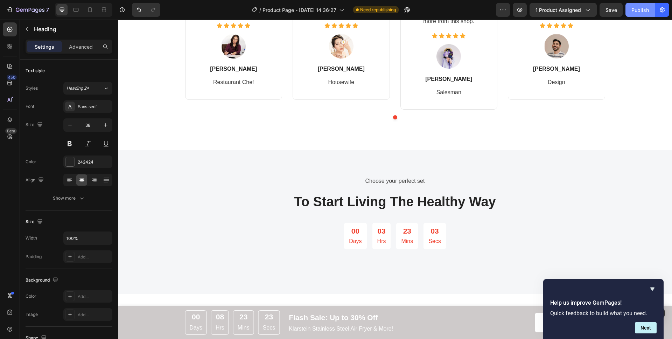
click at [634, 12] on div "Publish" at bounding box center [639, 9] width 17 height 7
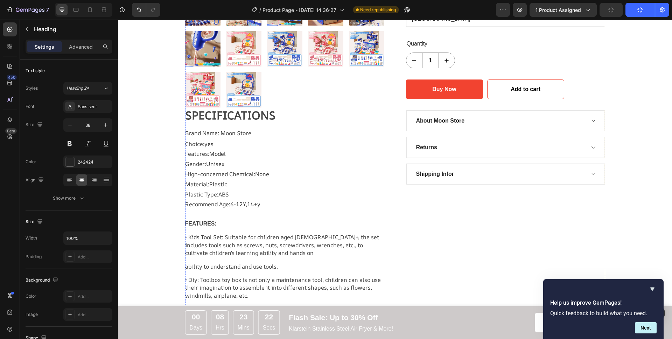
scroll to position [0, 0]
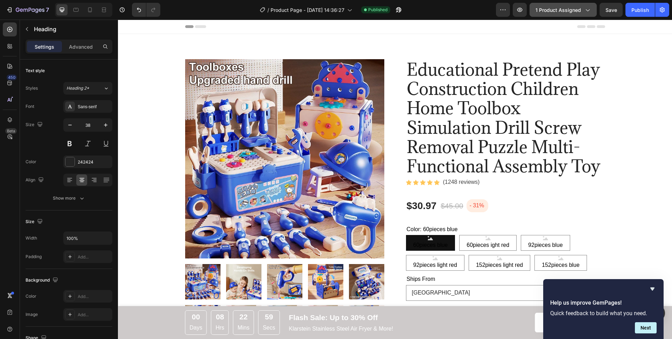
click at [582, 9] on div "1 product assigned" at bounding box center [562, 9] width 55 height 7
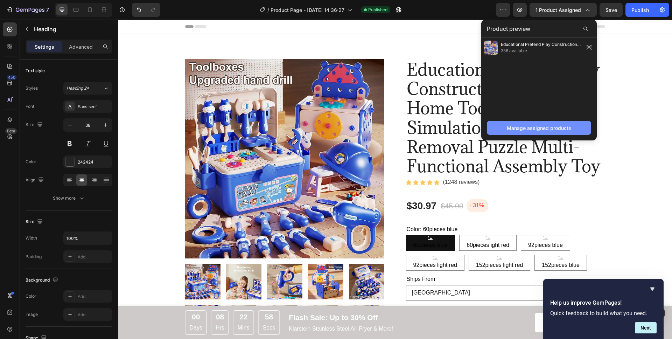
click at [539, 127] on div "Manage assigned products" at bounding box center [538, 127] width 64 height 7
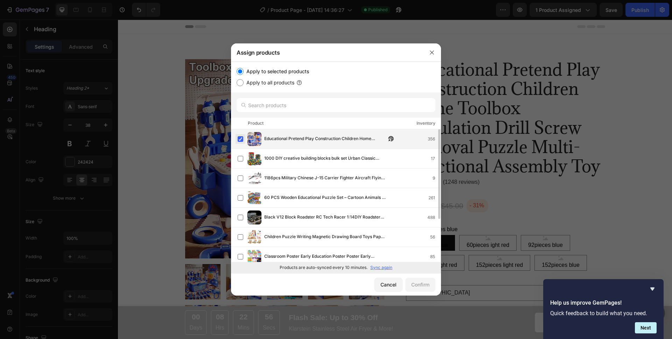
click at [239, 140] on label at bounding box center [241, 139] width 6 height 6
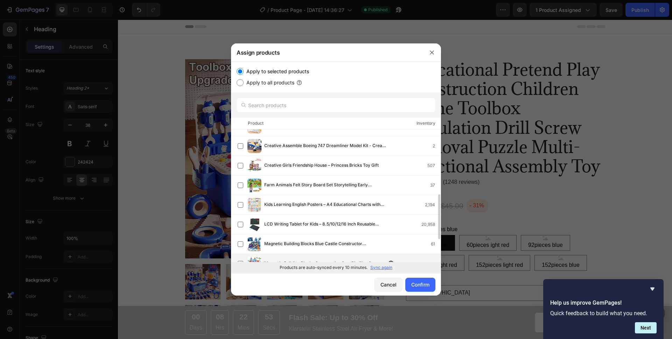
scroll to position [233, 0]
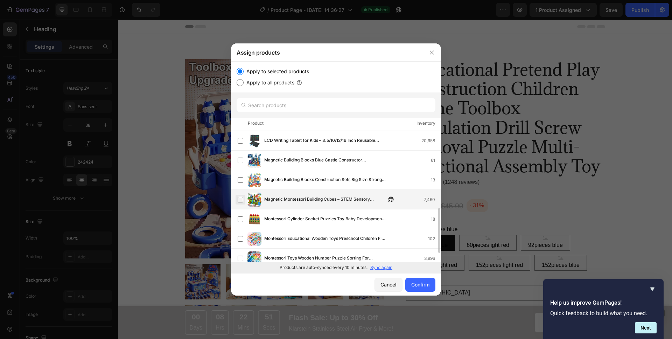
click at [239, 201] on label at bounding box center [241, 200] width 6 height 6
click at [421, 284] on div "Confirm" at bounding box center [420, 284] width 18 height 7
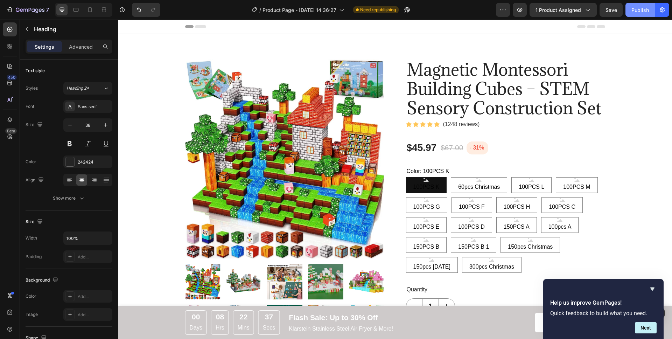
drag, startPoint x: 637, startPoint y: 10, endPoint x: 443, endPoint y: 5, distance: 193.9
click at [637, 10] on div "Publish" at bounding box center [639, 9] width 17 height 7
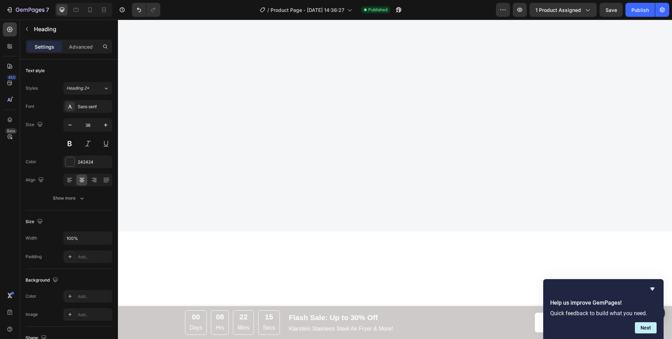
scroll to position [0, 0]
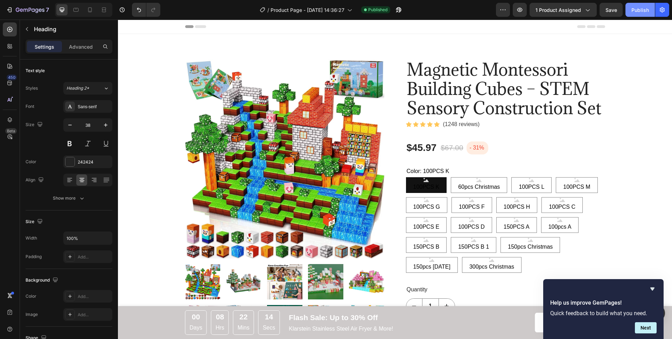
click at [628, 12] on button "Publish" at bounding box center [639, 10] width 29 height 14
click at [569, 12] on span "1 product assigned" at bounding box center [557, 9] width 45 height 7
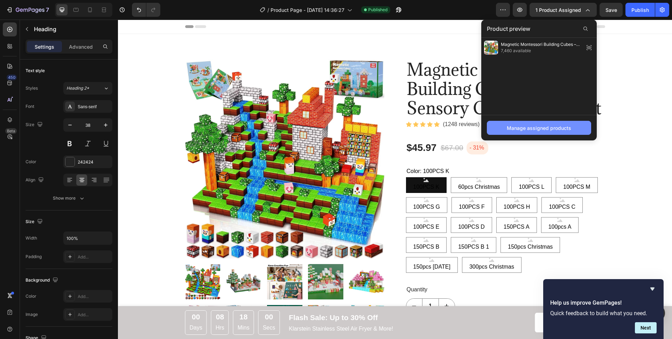
click at [543, 130] on div "Manage assigned products" at bounding box center [538, 127] width 64 height 7
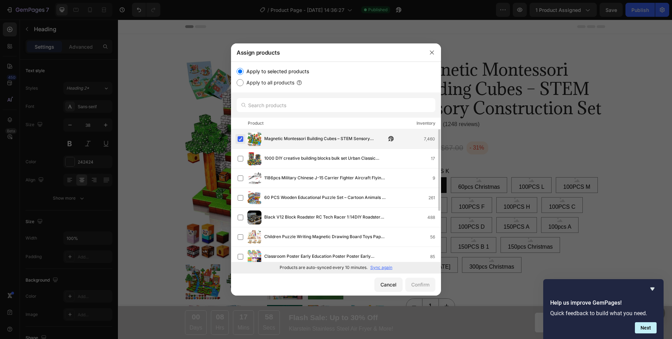
click at [240, 141] on label at bounding box center [241, 139] width 6 height 6
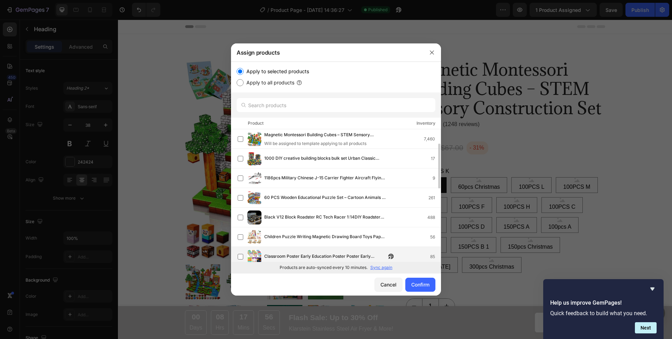
scroll to position [85, 0]
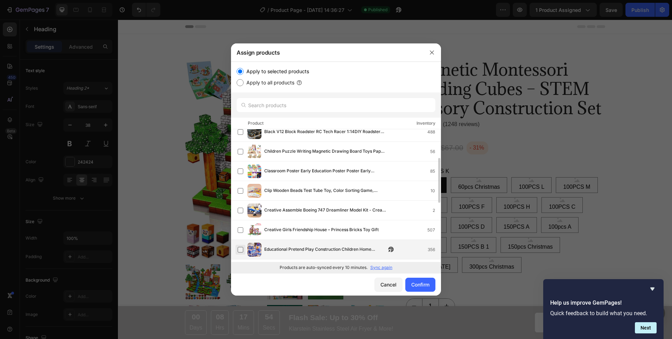
click at [240, 249] on label at bounding box center [241, 250] width 6 height 6
click at [420, 288] on div "Confirm" at bounding box center [420, 284] width 18 height 7
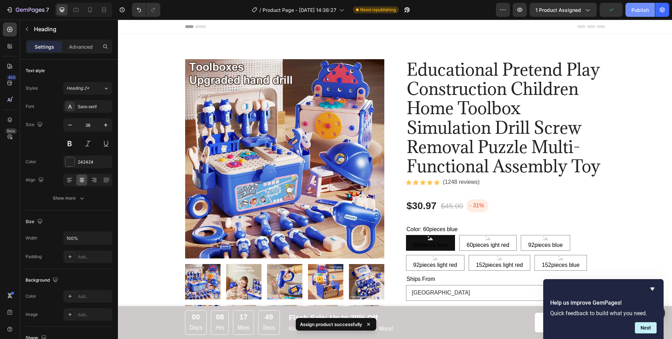
click at [633, 12] on div "Publish" at bounding box center [639, 9] width 17 height 7
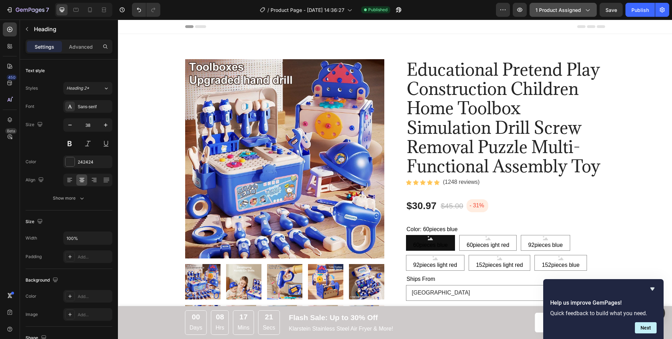
click at [581, 13] on div "1 product assigned" at bounding box center [562, 9] width 55 height 7
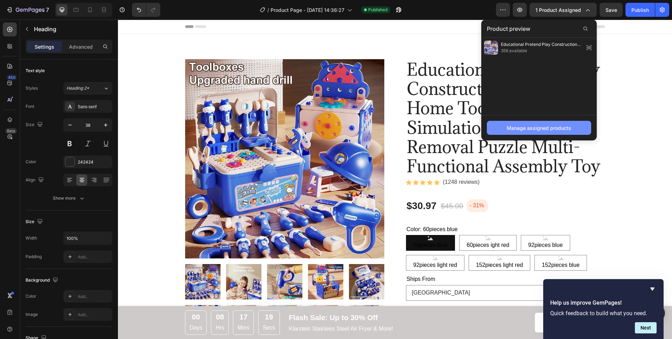
click at [520, 126] on div "Manage assigned products" at bounding box center [538, 127] width 64 height 7
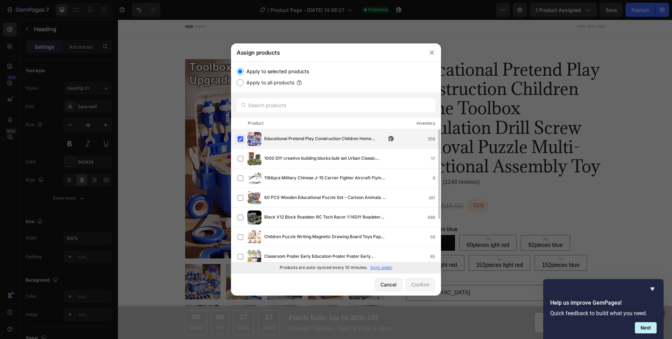
click at [241, 140] on label at bounding box center [241, 139] width 6 height 6
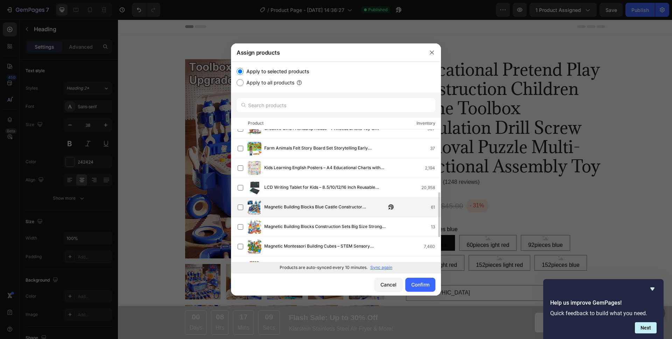
scroll to position [196, 0]
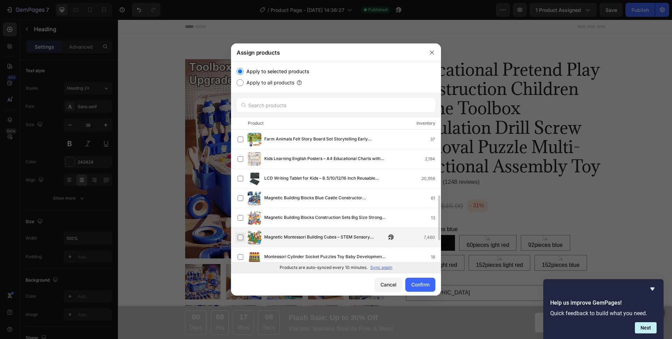
click at [242, 234] on label at bounding box center [241, 237] width 6 height 6
click at [419, 283] on div "Confirm" at bounding box center [420, 284] width 18 height 7
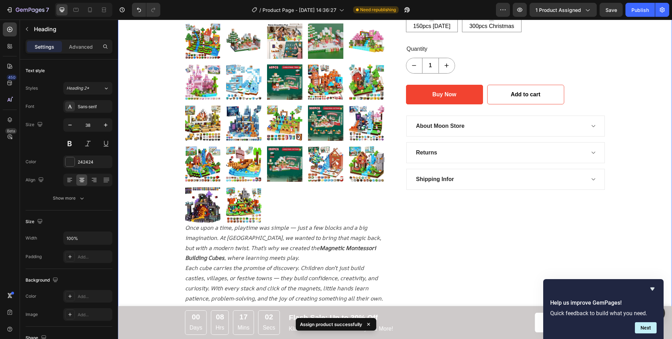
scroll to position [319, 0]
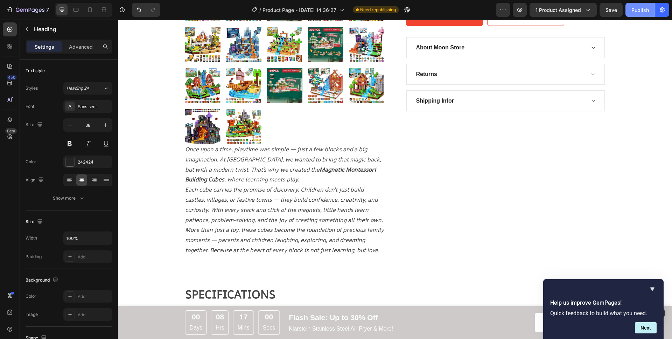
click at [638, 16] on button "Publish" at bounding box center [639, 10] width 29 height 14
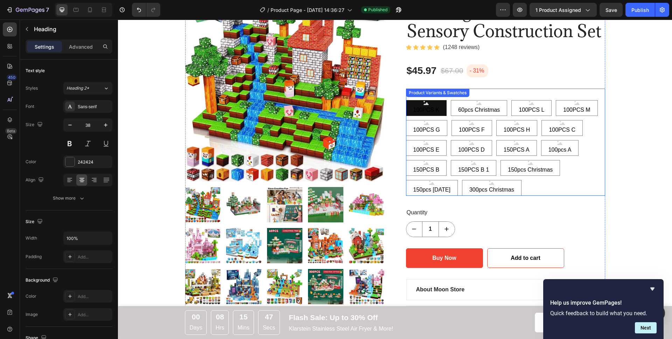
scroll to position [0, 0]
